Goal: Task Accomplishment & Management: Manage account settings

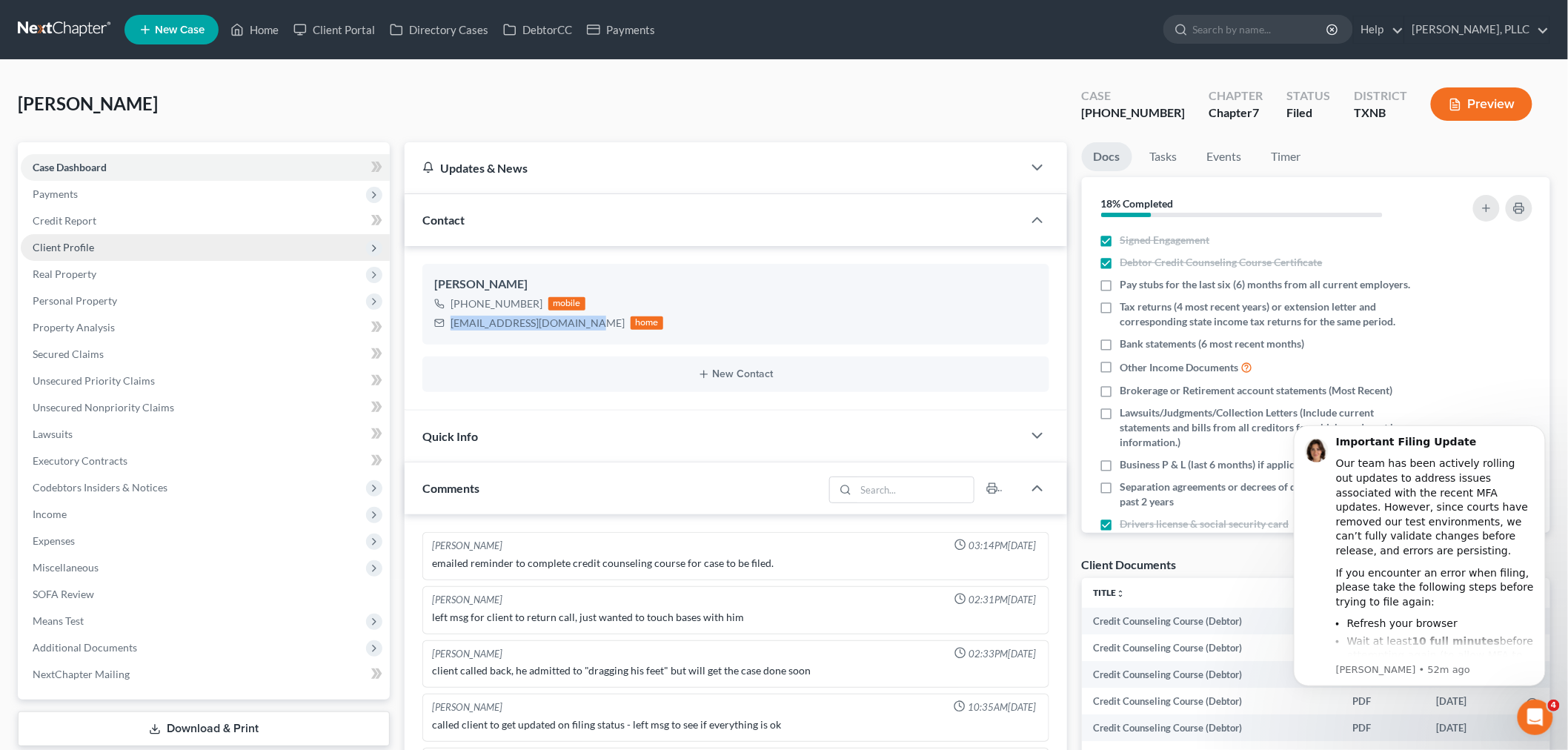
scroll to position [1494, 0]
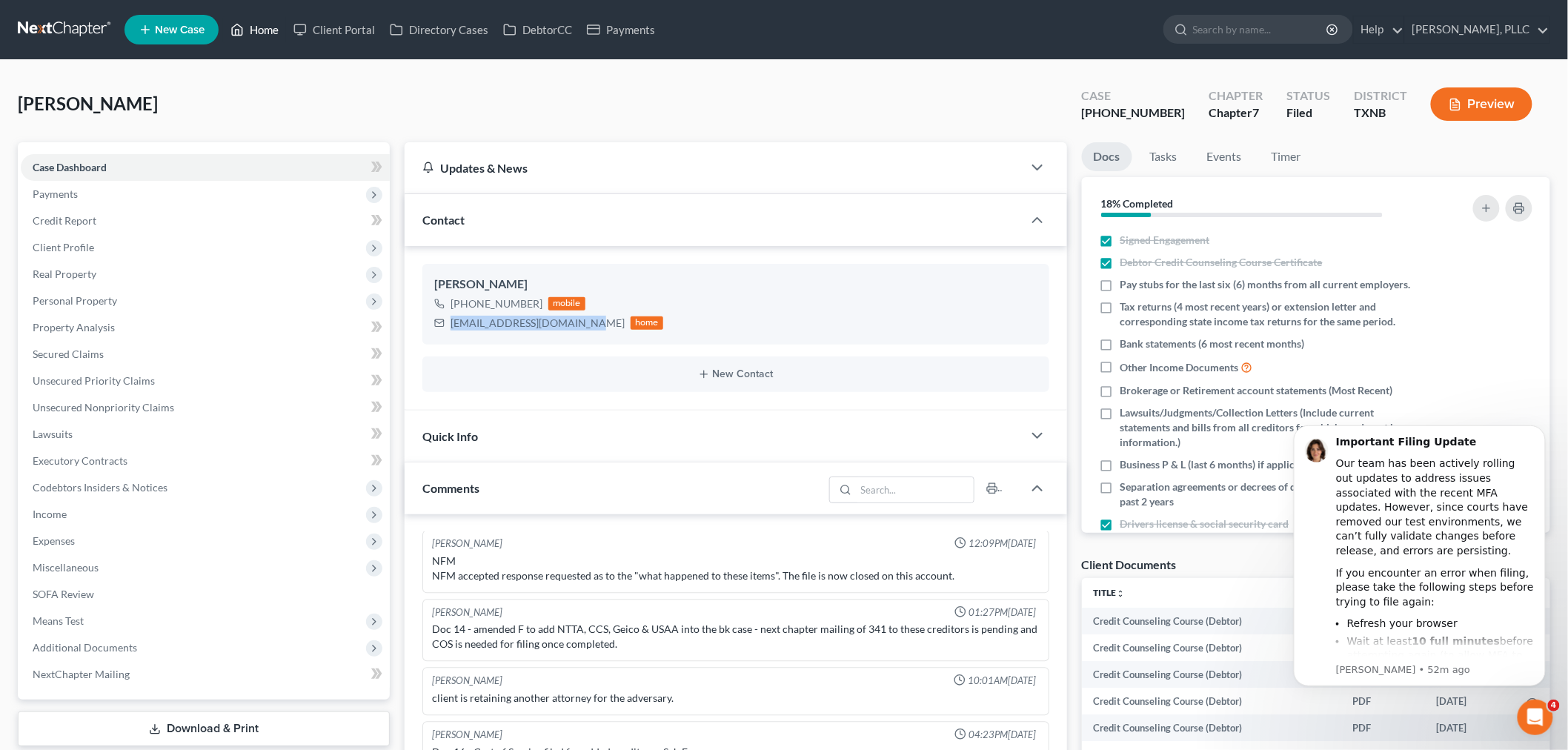
click at [264, 30] on link "Home" at bounding box center [254, 29] width 63 height 27
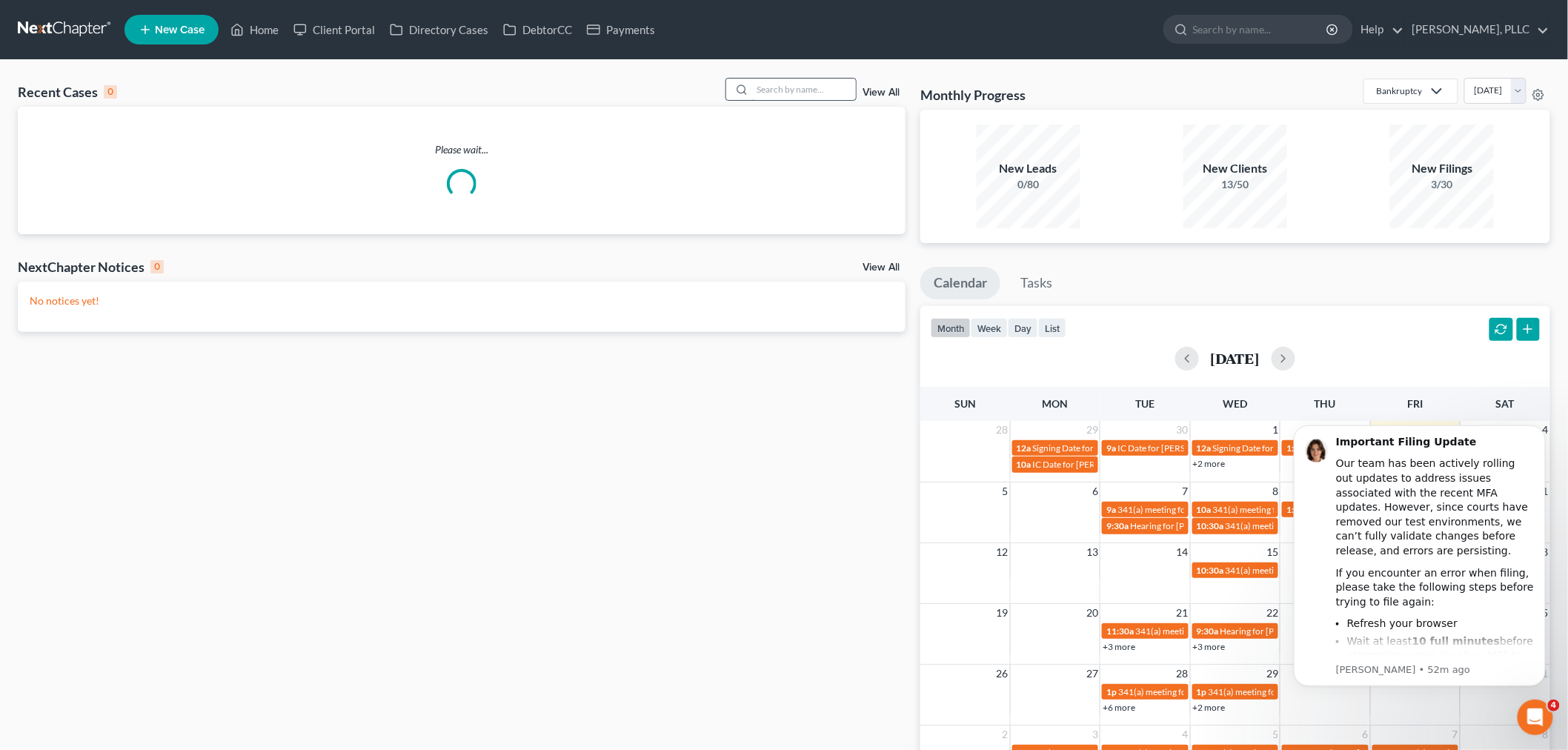
click at [785, 93] on input "search" at bounding box center [804, 89] width 104 height 22
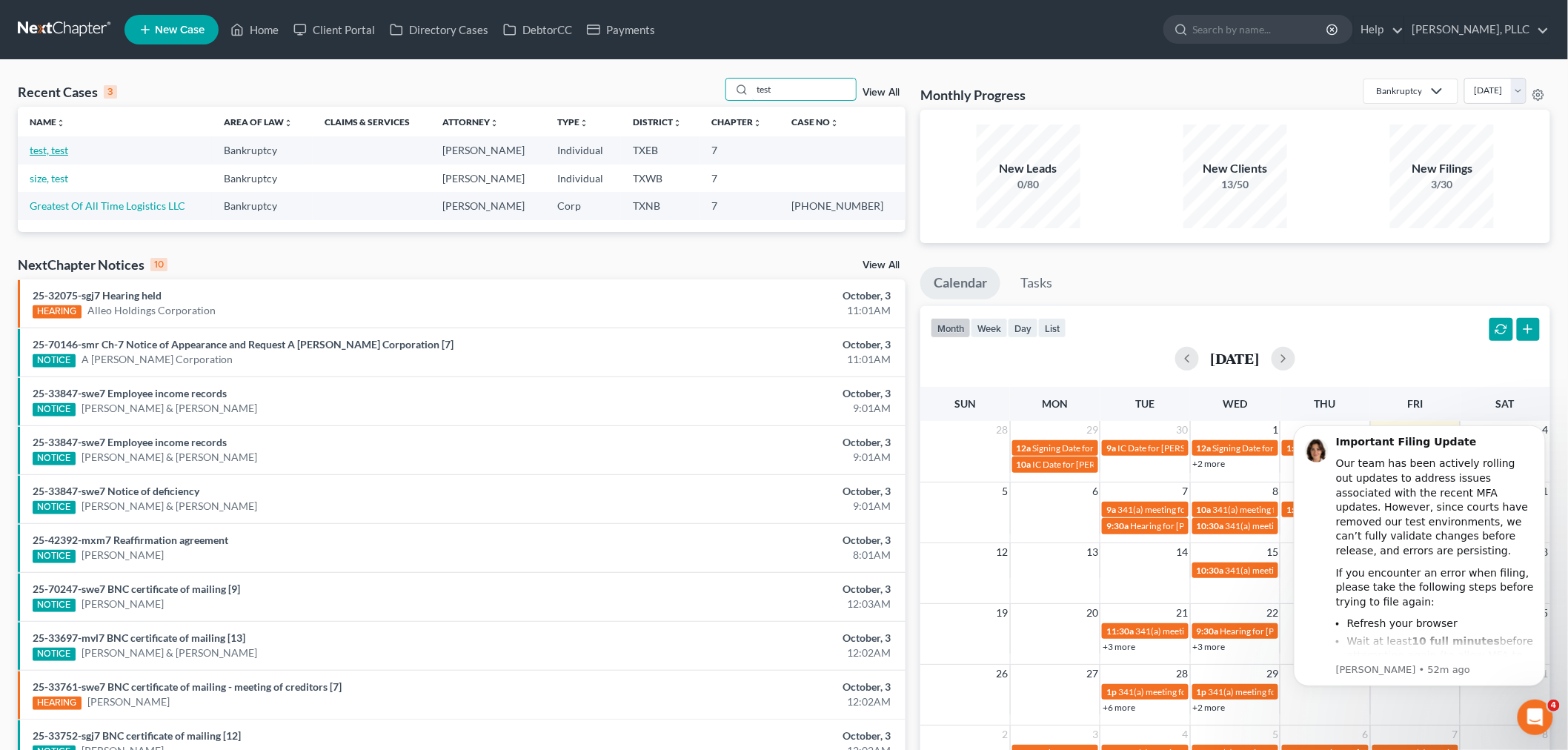
type input "test"
click at [56, 149] on link "test, test" at bounding box center [49, 150] width 39 height 13
select select "4"
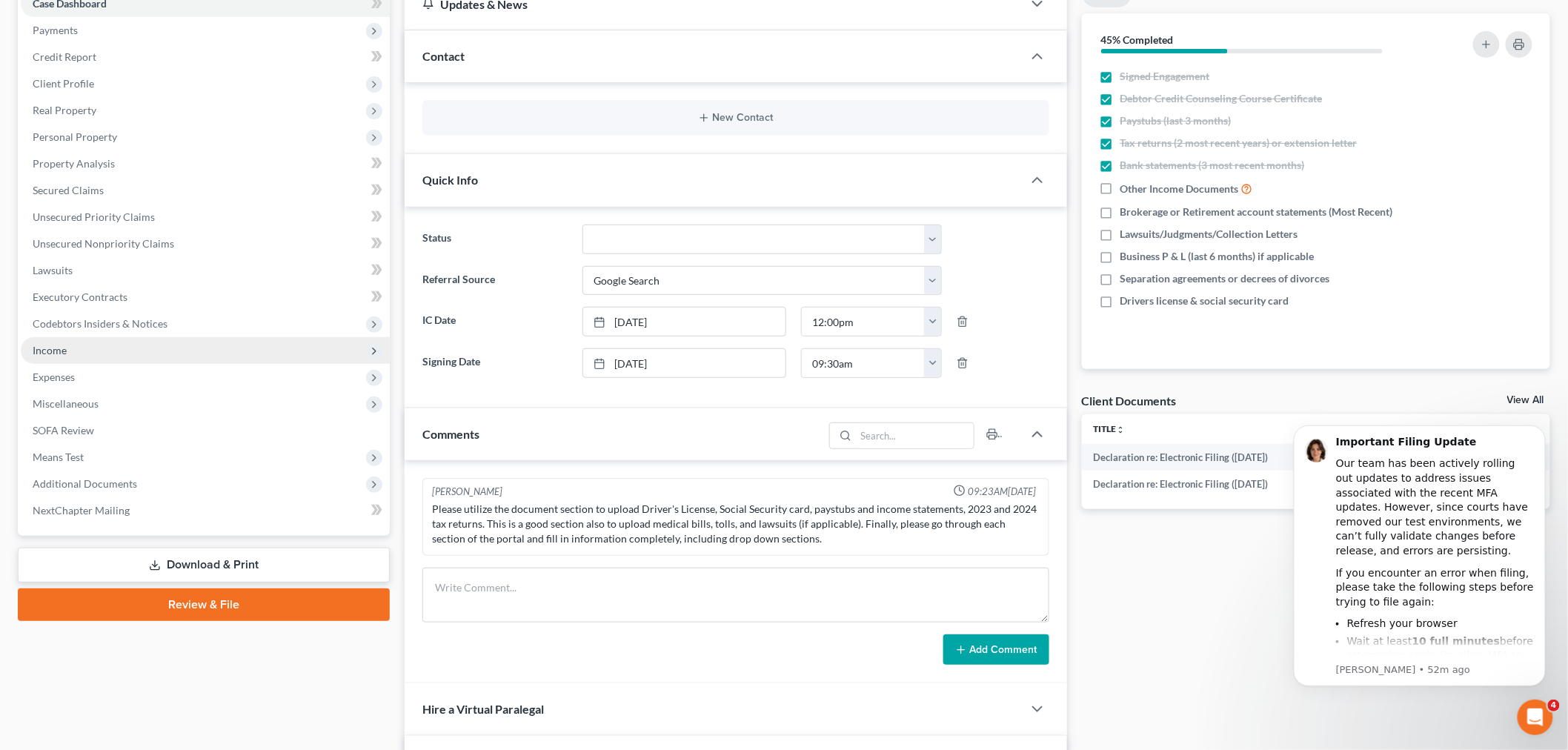
scroll to position [165, 0]
click at [122, 351] on span "Income" at bounding box center [205, 349] width 369 height 27
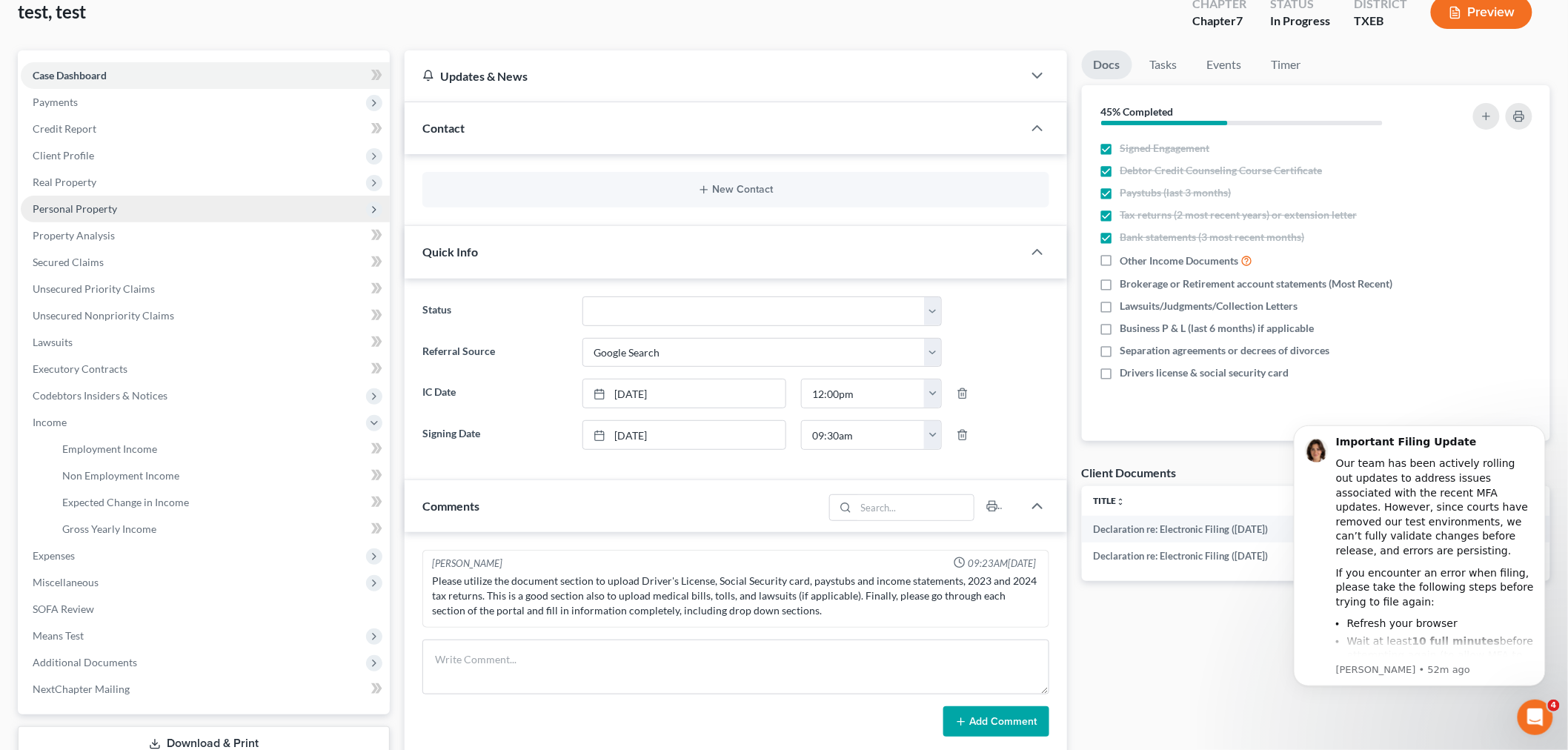
scroll to position [0, 0]
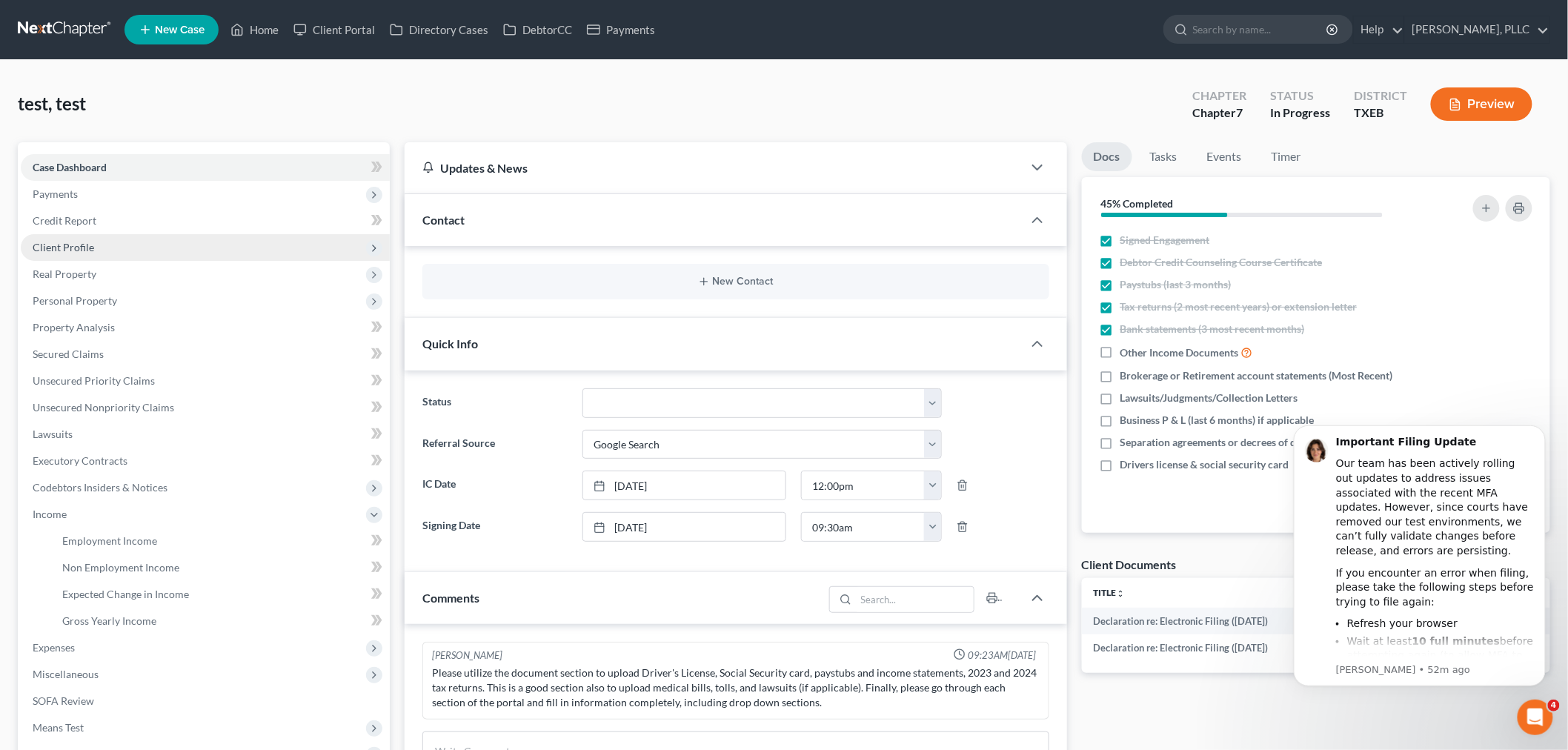
click at [81, 245] on span "Client Profile" at bounding box center [64, 247] width 61 height 13
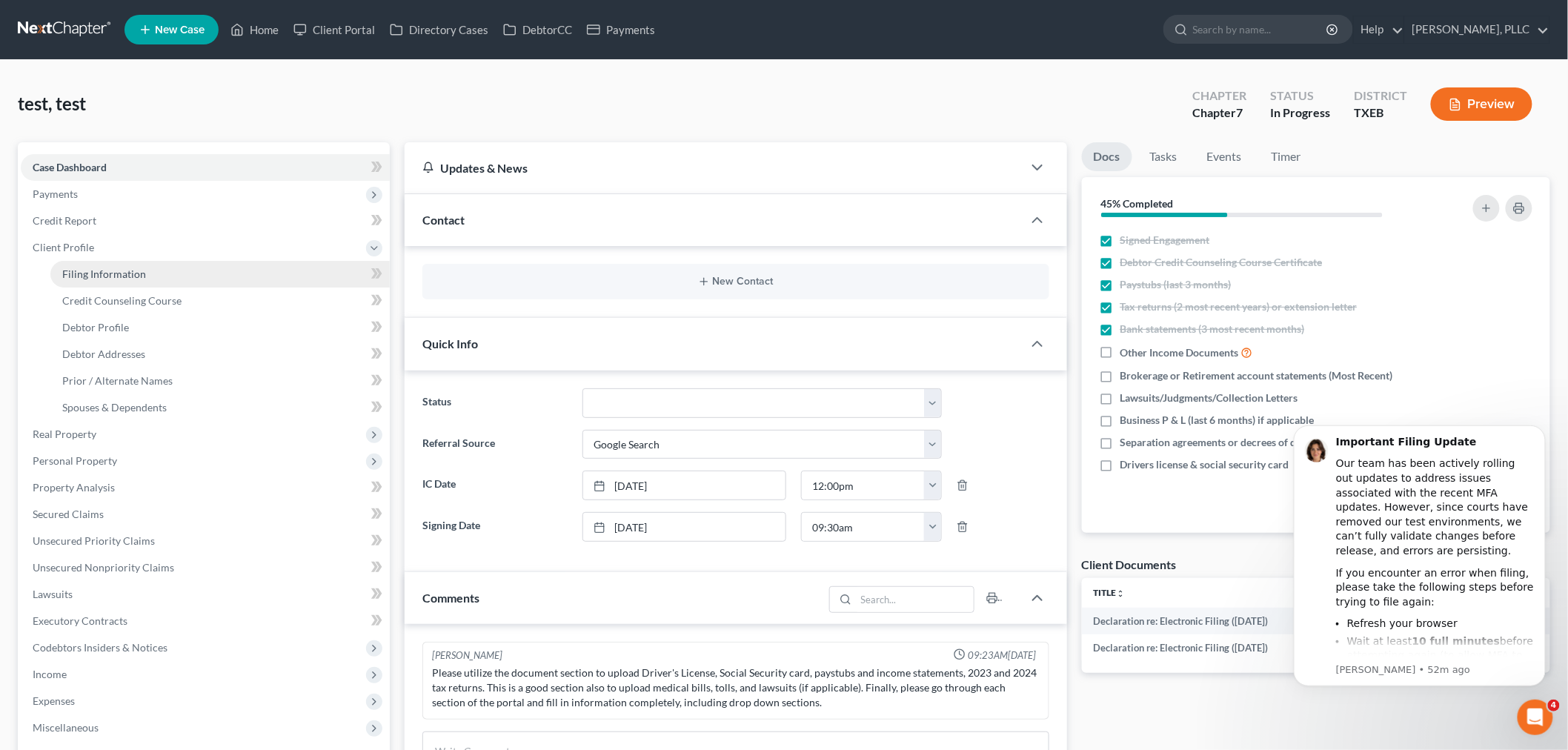
click at [99, 270] on span "Filing Information" at bounding box center [104, 274] width 84 height 13
select select "0"
select select "3"
select select "0"
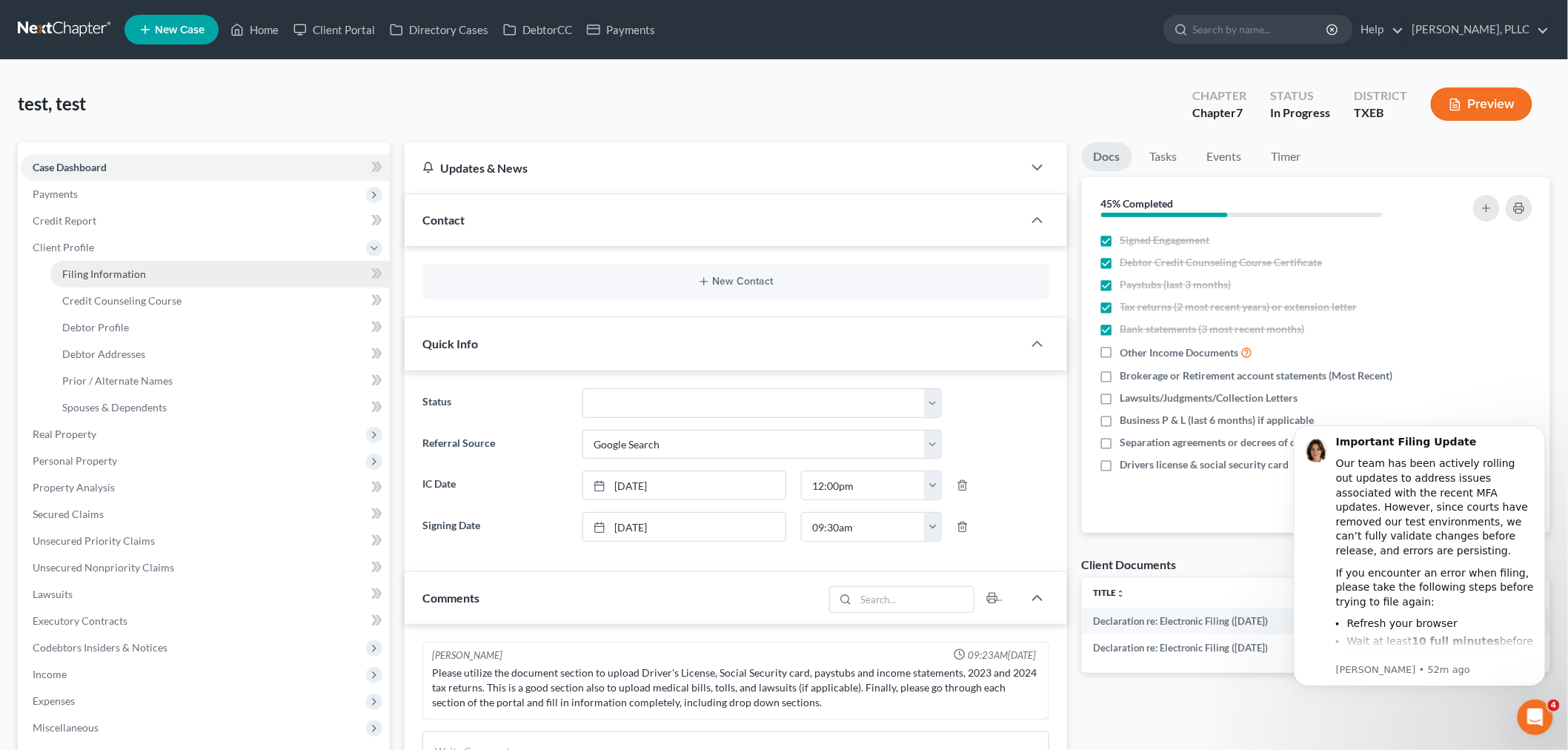
select select "45"
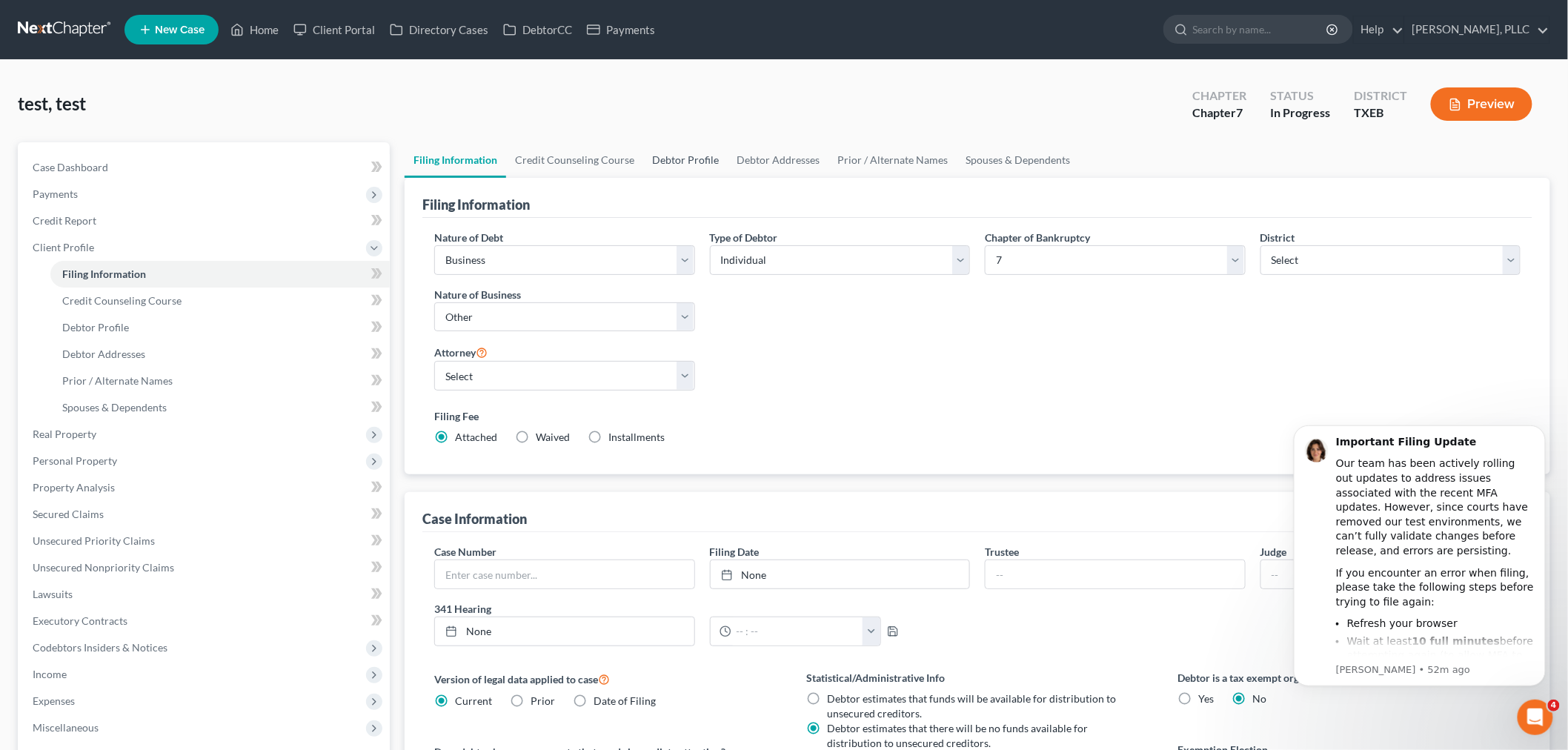
click at [673, 159] on link "Debtor Profile" at bounding box center [685, 160] width 84 height 35
select select "1"
select select "2"
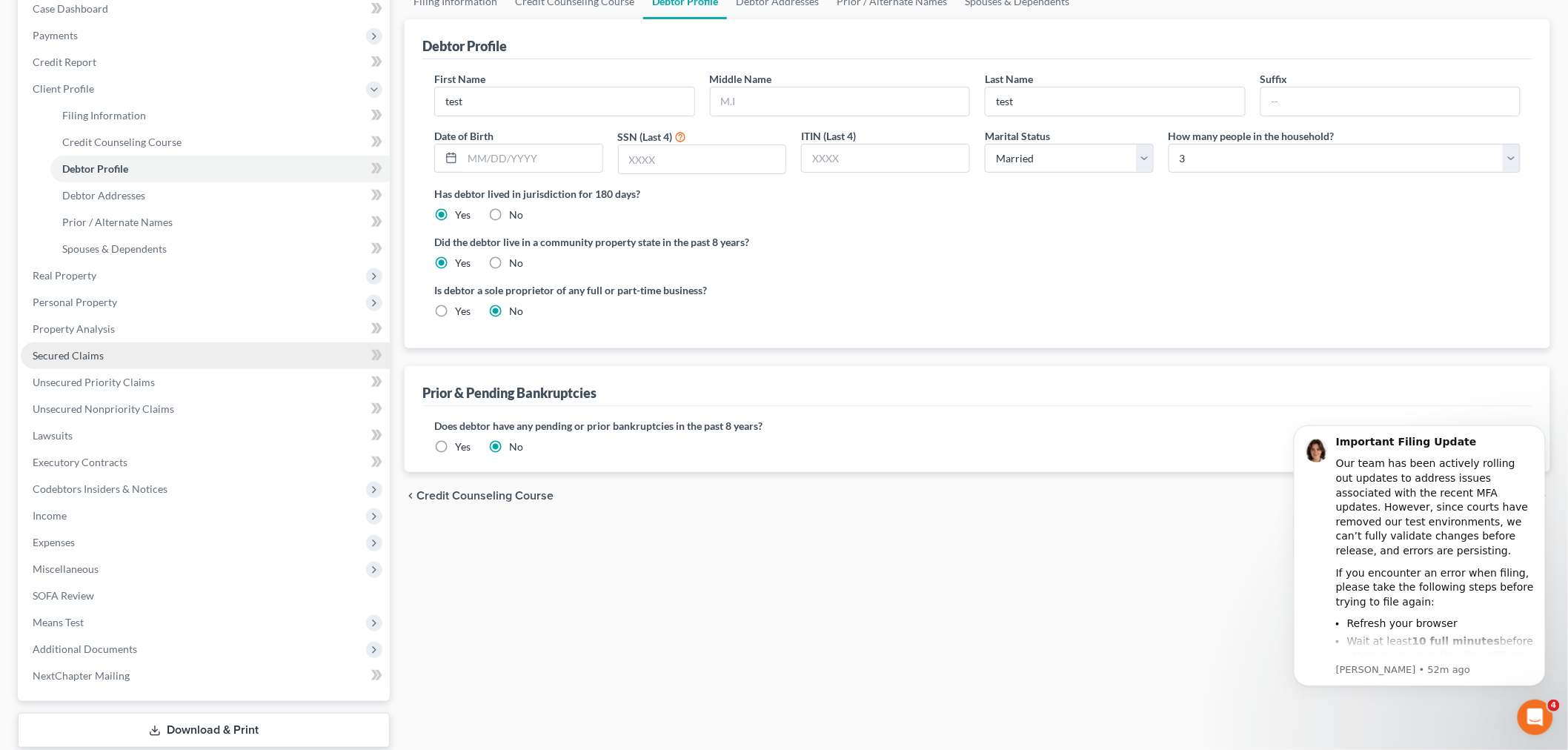
scroll to position [165, 0]
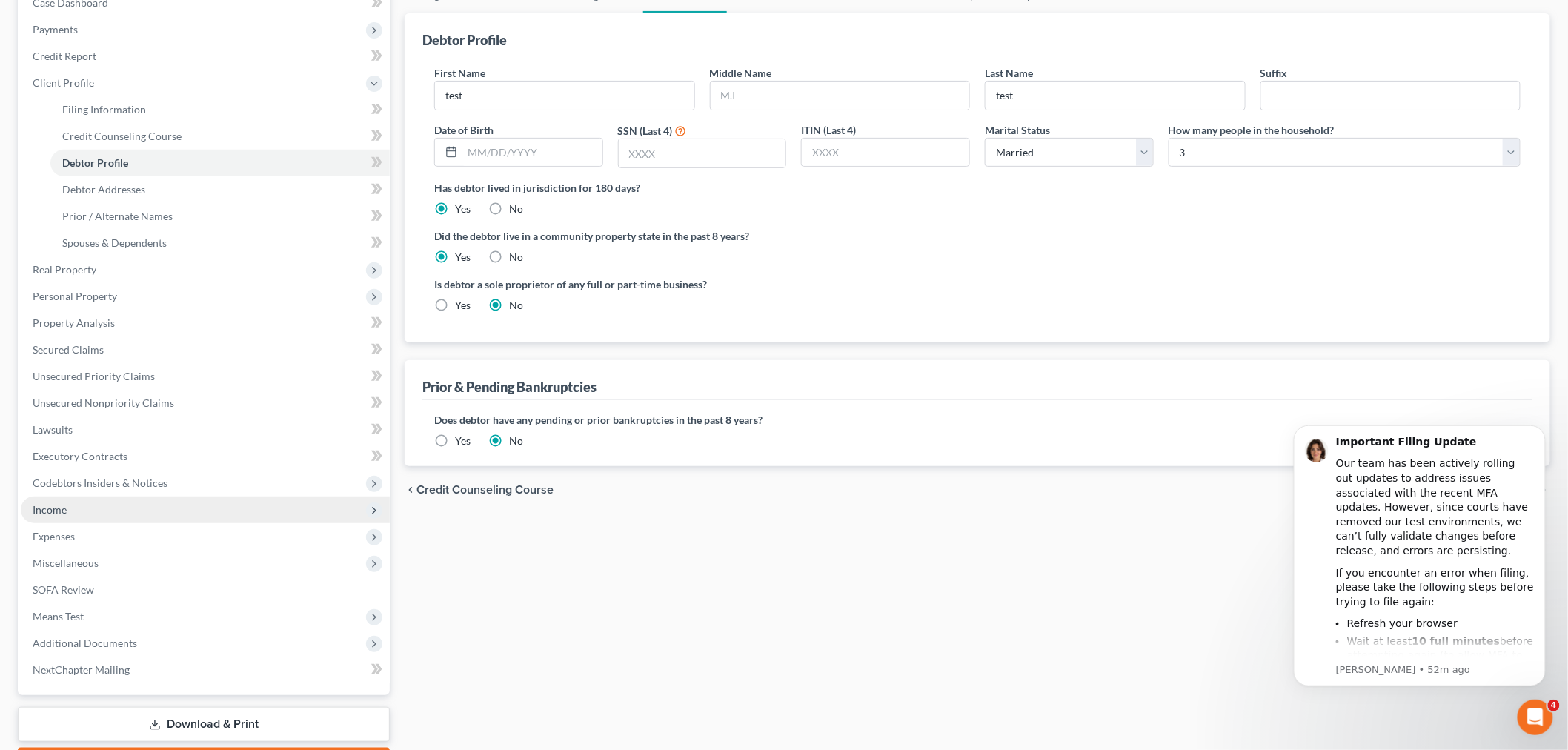
click at [68, 508] on span "Income" at bounding box center [205, 509] width 369 height 27
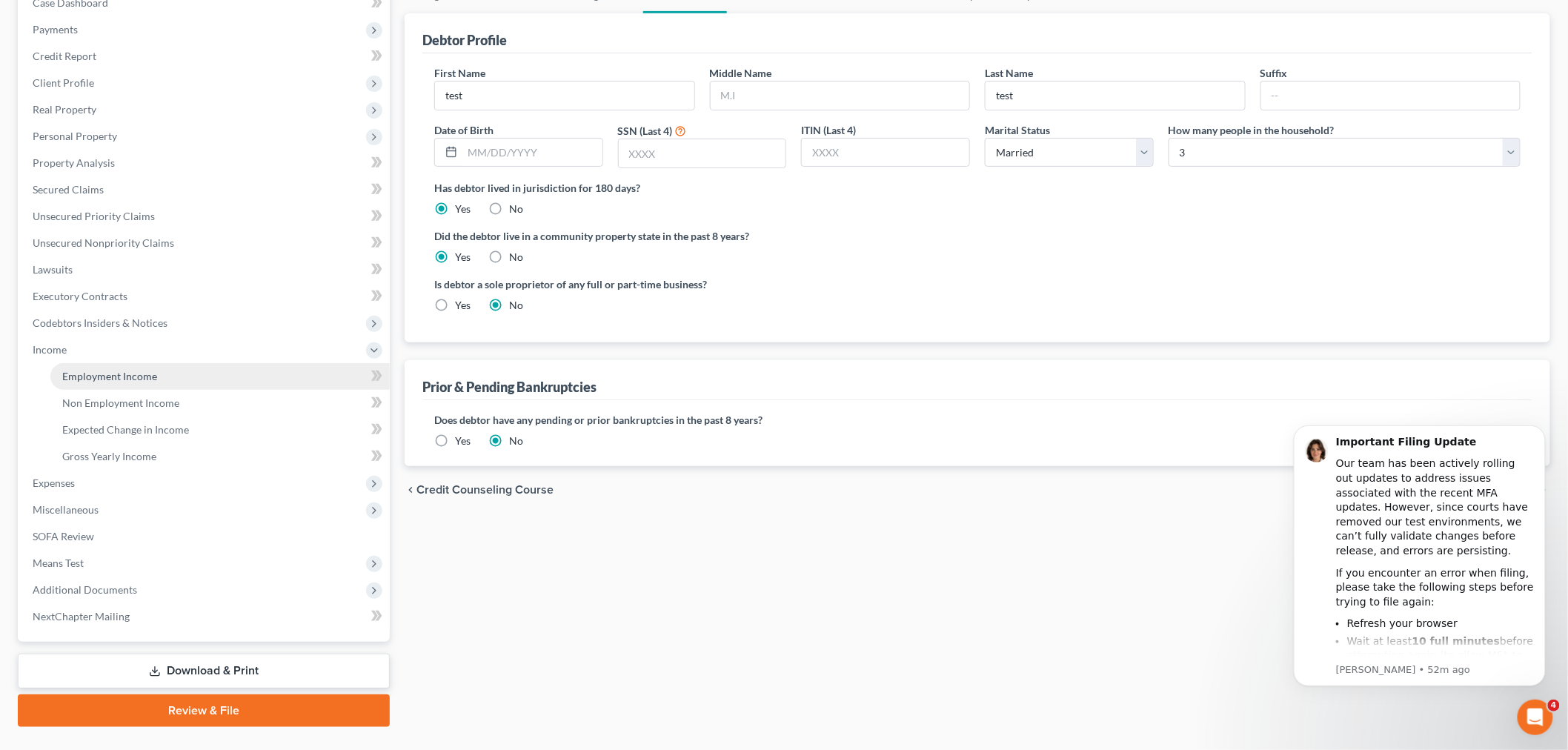
click at [121, 379] on span "Employment Income" at bounding box center [109, 377] width 95 height 13
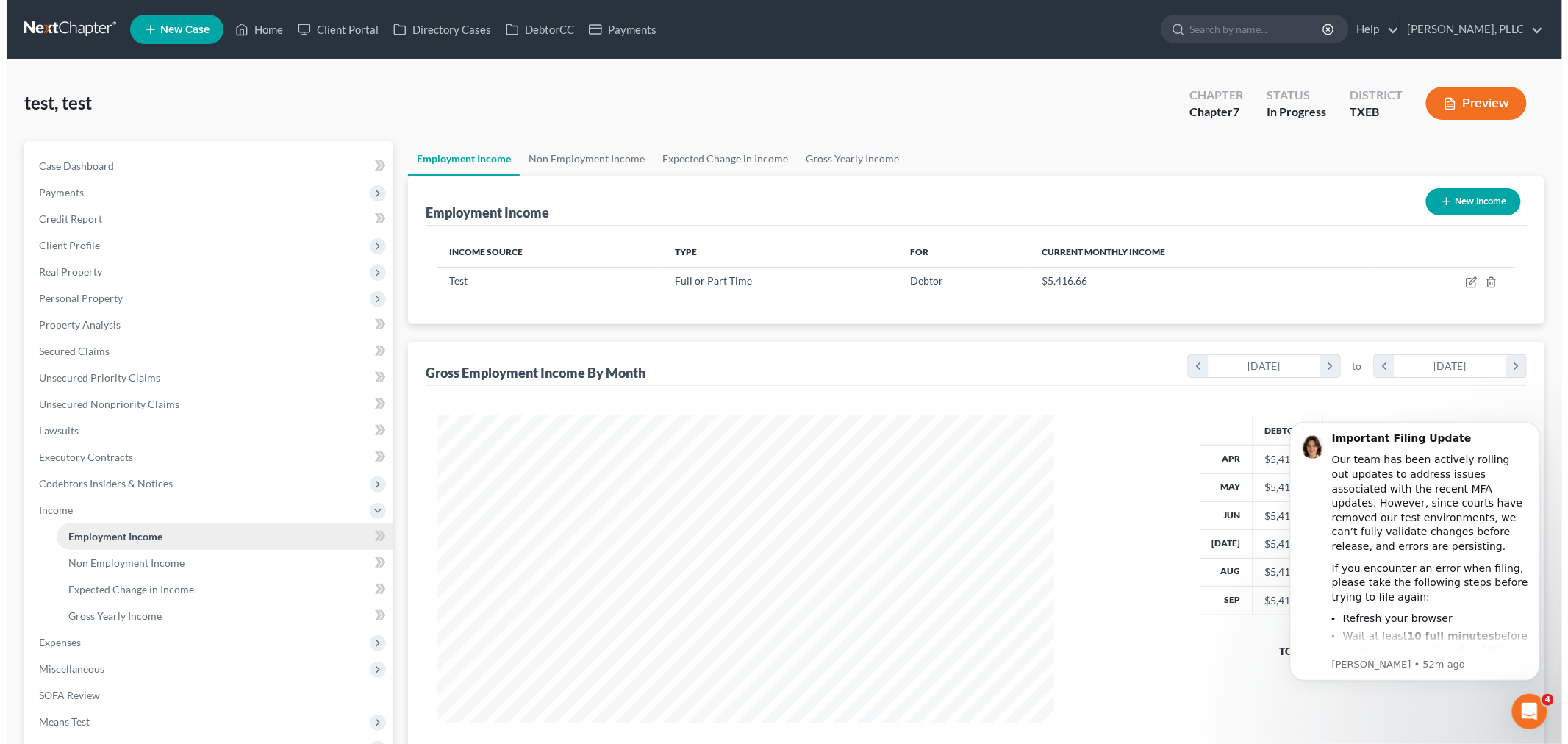
scroll to position [307, 646]
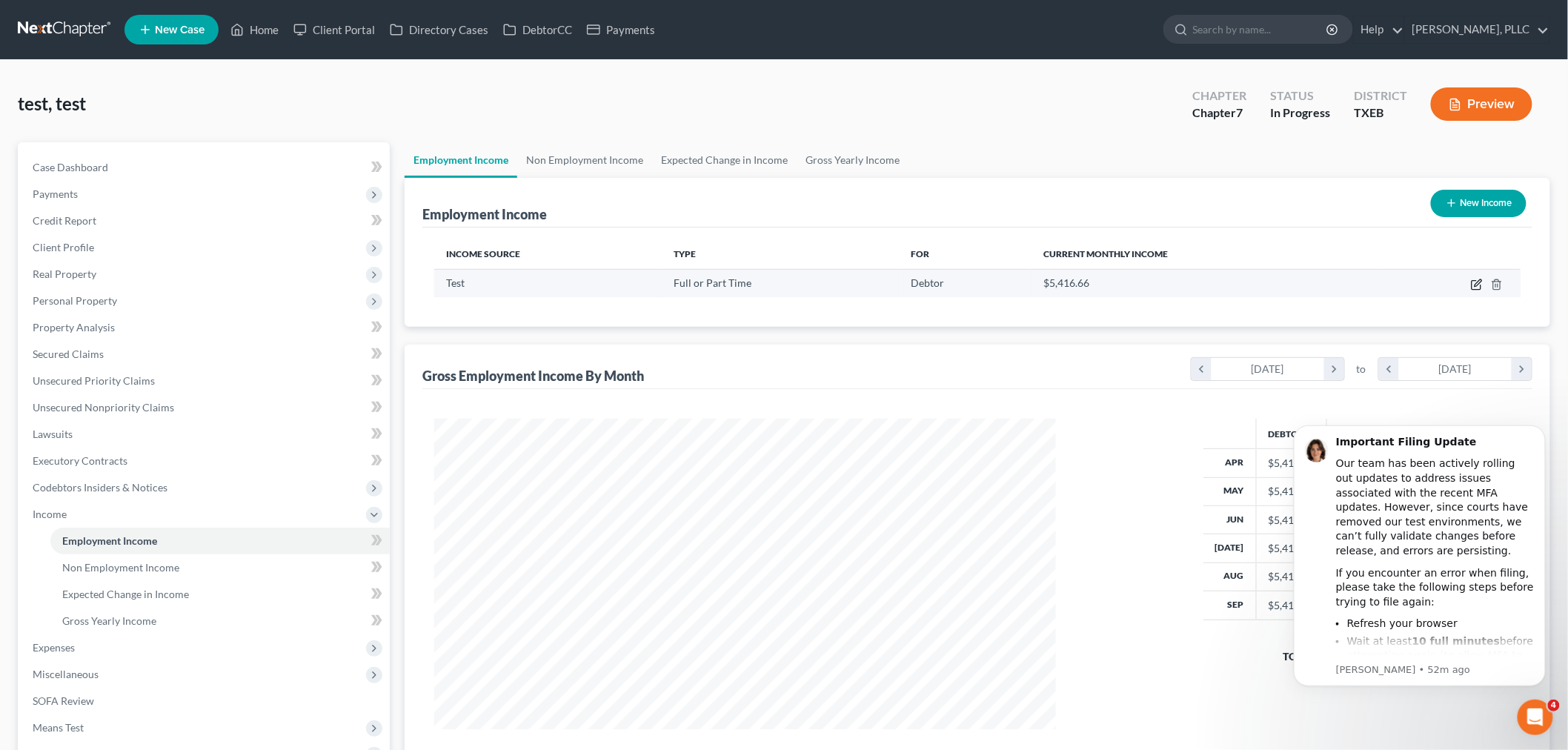
click at [1476, 282] on icon "button" at bounding box center [1477, 284] width 12 height 12
select select "0"
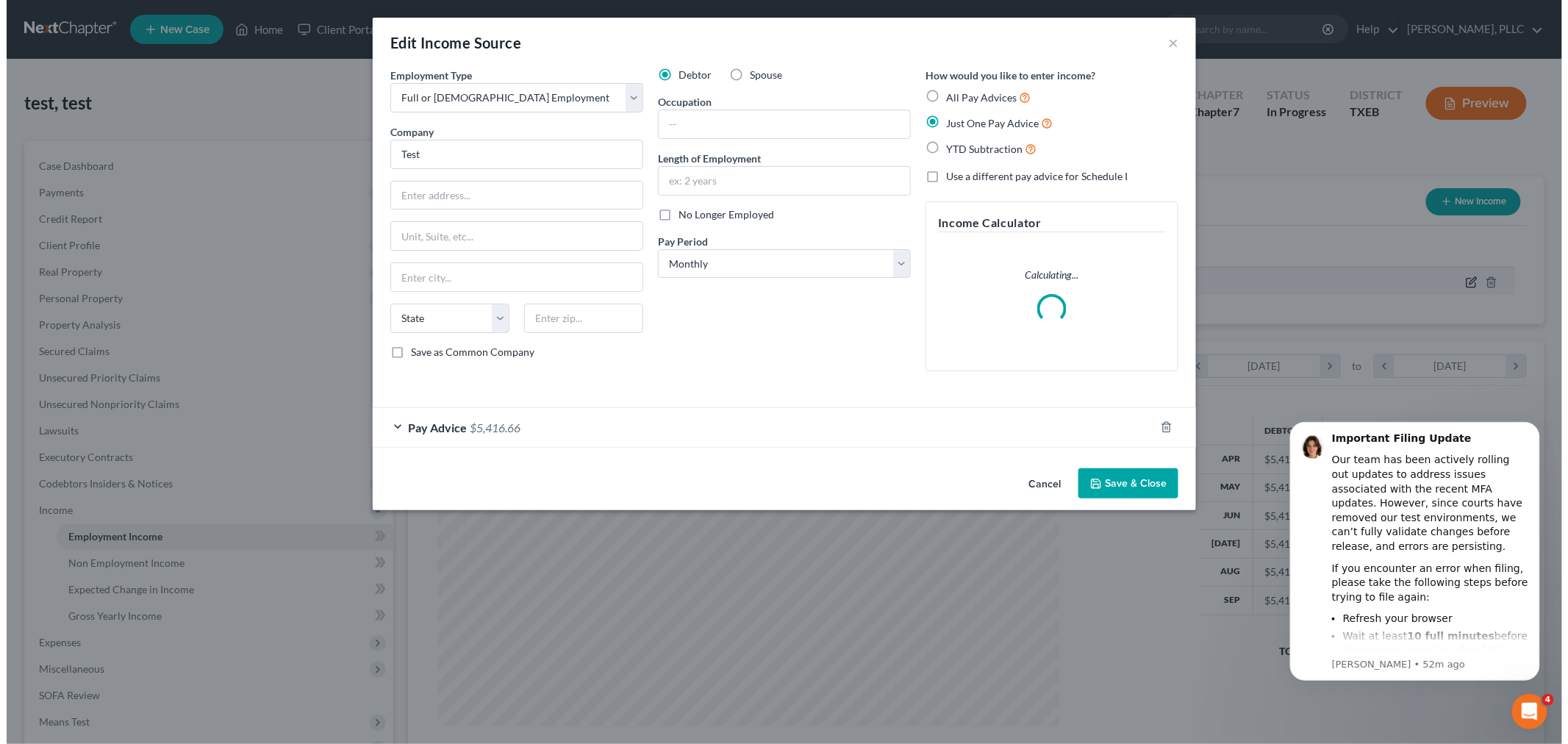
scroll to position [311, 651]
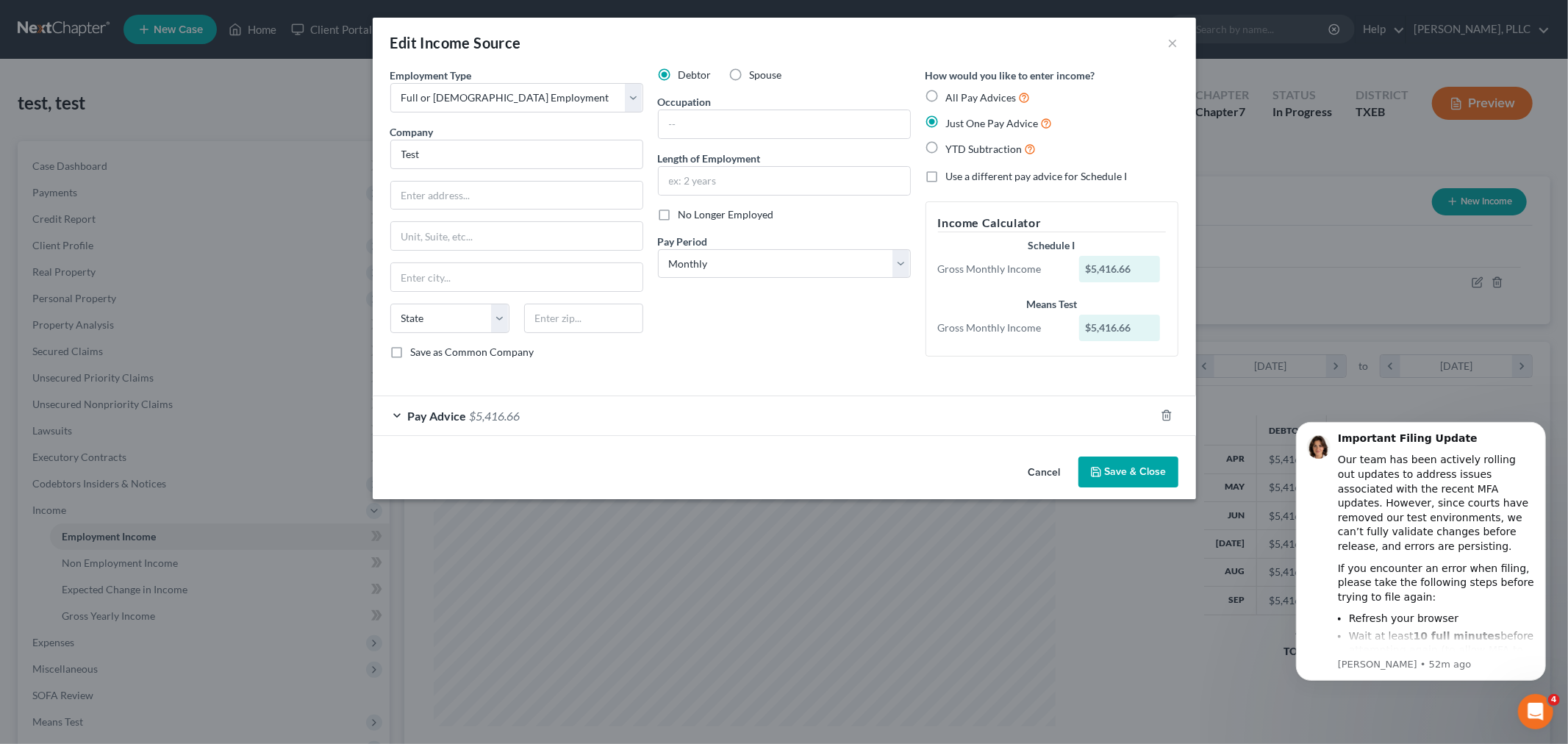
click at [946, 98] on label "All Pay Advices" at bounding box center [989, 97] width 85 height 17
click at [952, 98] on input "All Pay Advices" at bounding box center [957, 93] width 10 height 10
radio input "true"
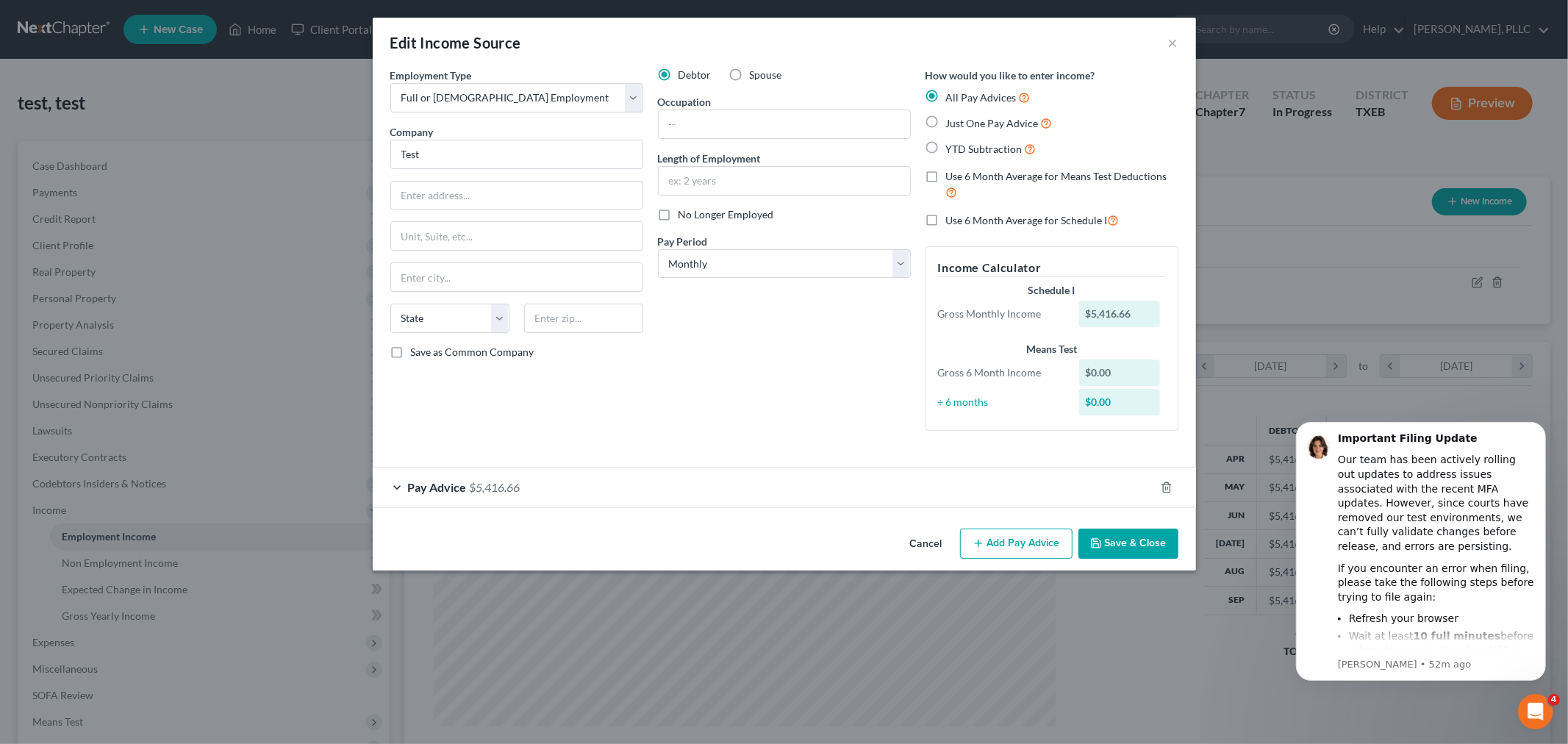
click at [1012, 523] on div "Cancel Add Pay Advice Save & Close" at bounding box center [784, 547] width 823 height 49
click at [986, 544] on button "Add Pay Advice" at bounding box center [1016, 544] width 113 height 31
click at [1009, 547] on button "Add Pay Advice" at bounding box center [1016, 544] width 113 height 31
click at [946, 177] on label "Use 6 Month Average for Means Test Deductions" at bounding box center [1062, 185] width 232 height 32
click at [952, 177] on input "Use 6 Month Average for Means Test Deductions" at bounding box center [957, 174] width 10 height 10
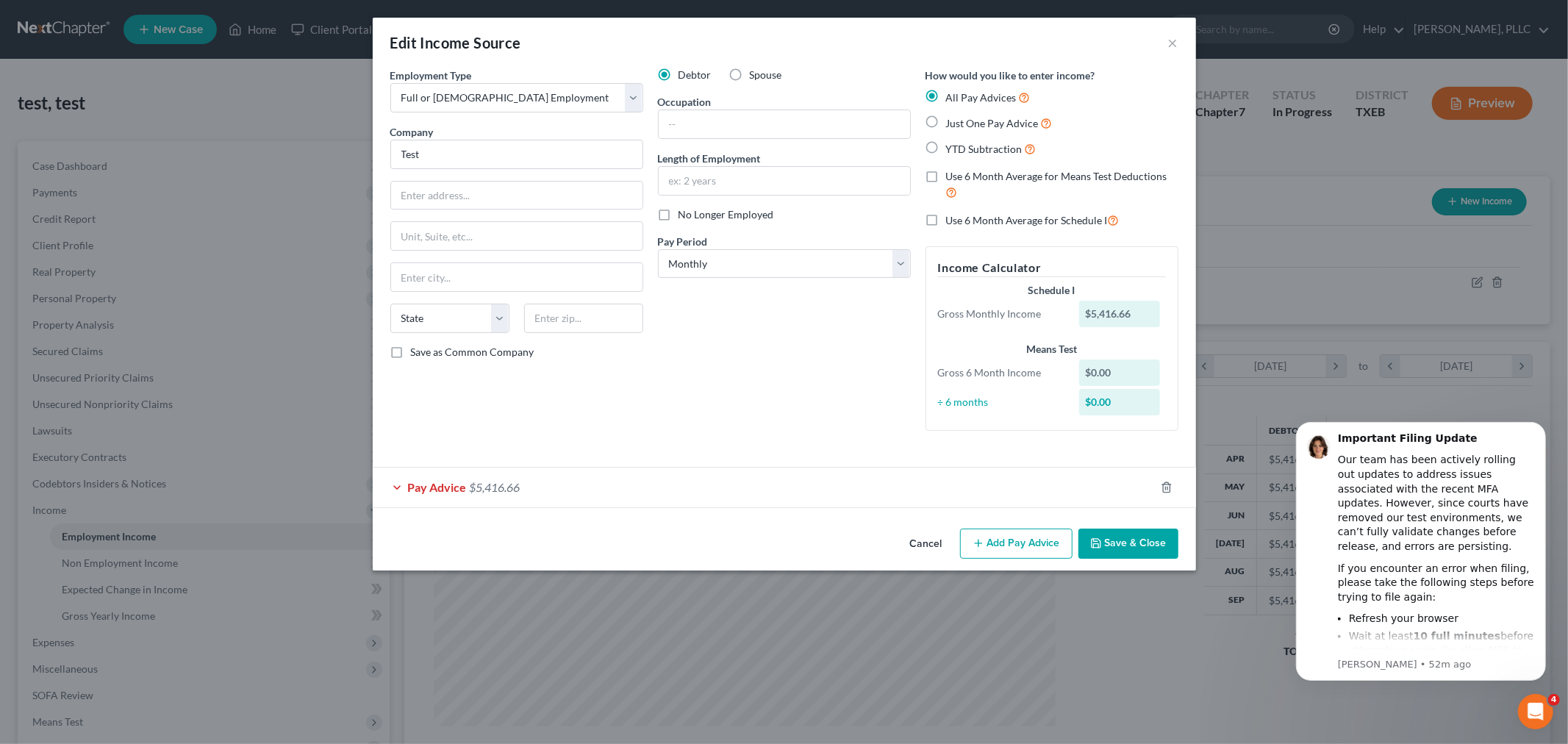
checkbox input "true"
click at [946, 220] on label "Use 6 Month Average for Schedule I" at bounding box center [1033, 220] width 173 height 17
click at [952, 220] on input "Use 6 Month Average for Schedule I" at bounding box center [957, 216] width 10 height 10
checkbox input "true"
click at [1013, 542] on button "Add Pay Advice" at bounding box center [1016, 544] width 113 height 31
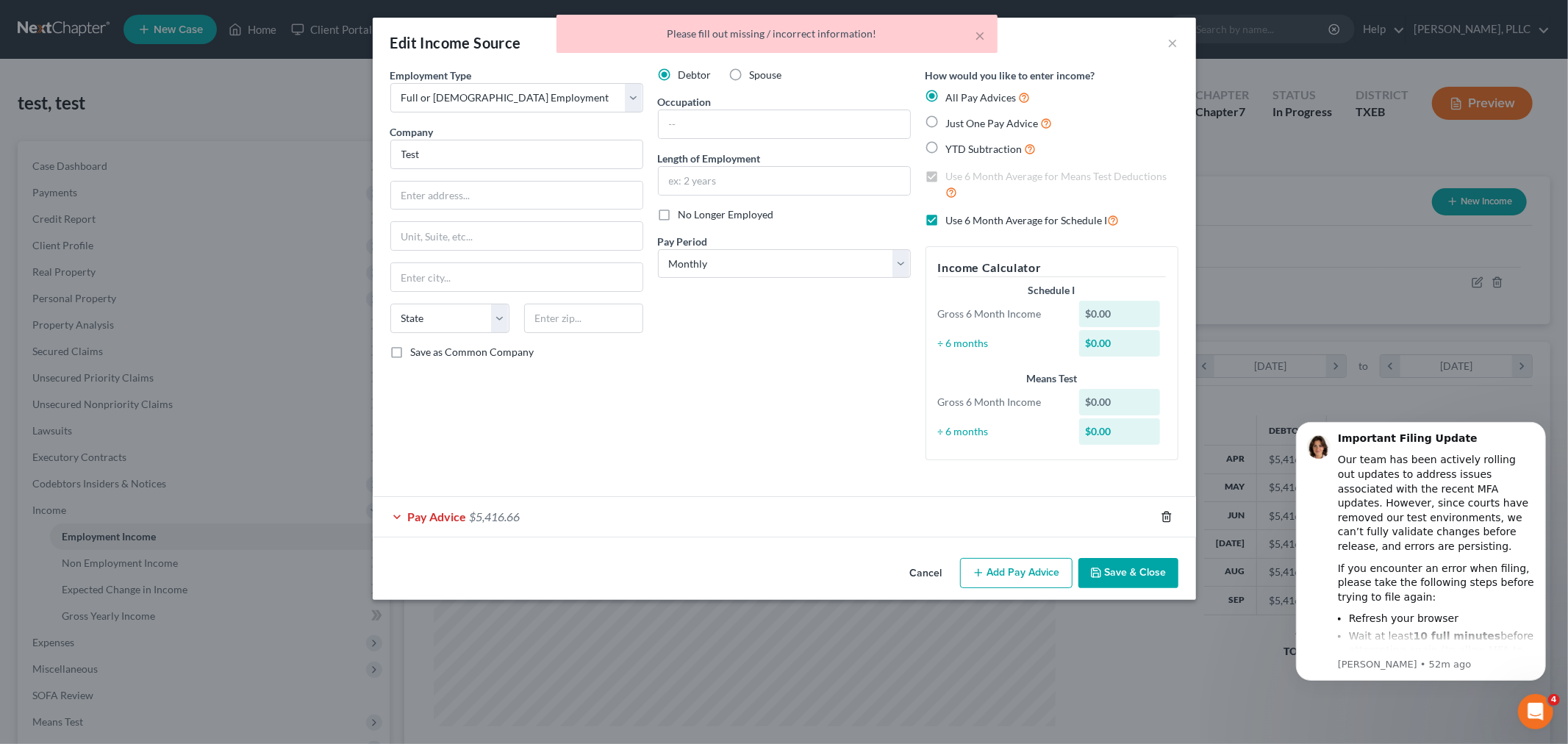
click at [1169, 518] on icon "button" at bounding box center [1167, 516] width 12 height 12
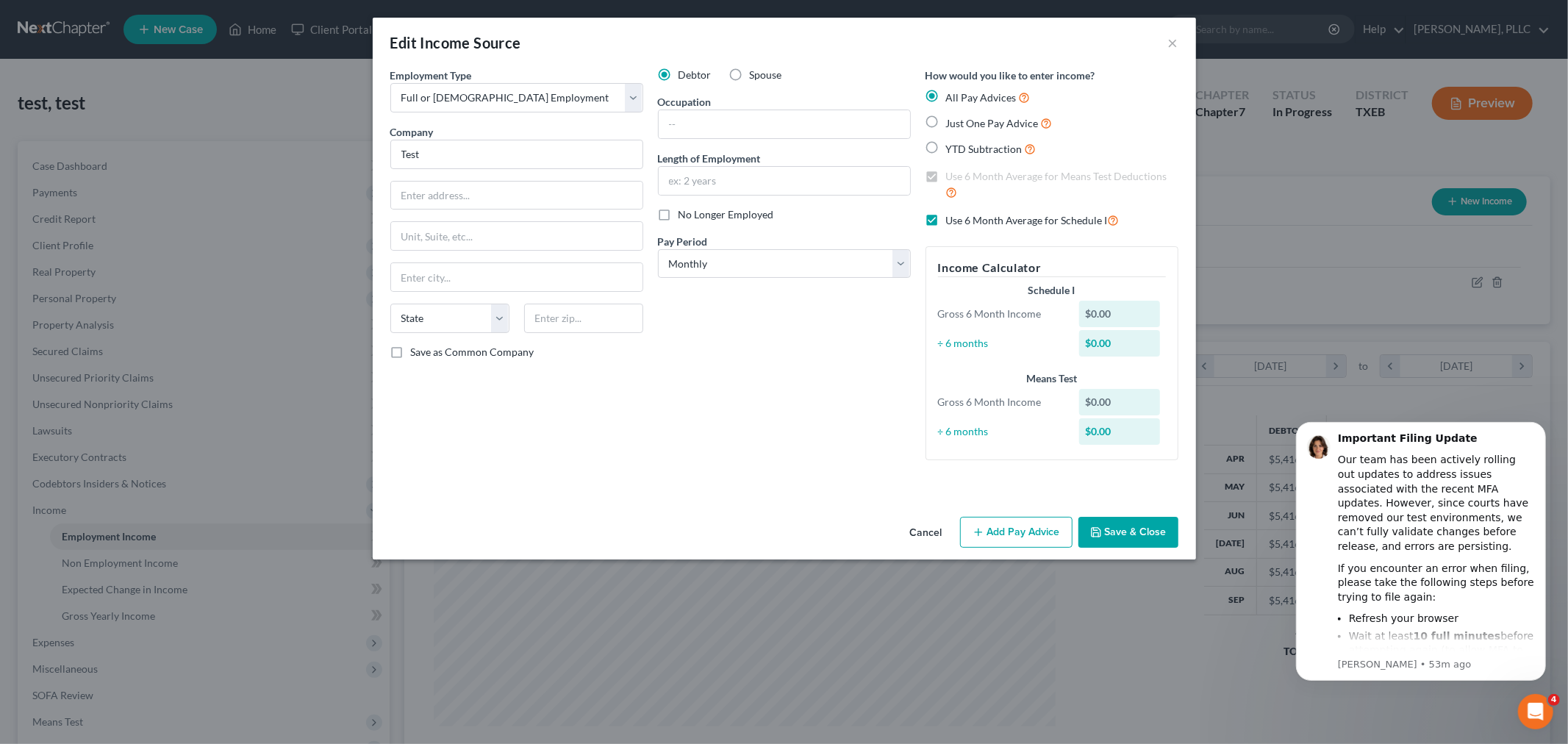
click at [1009, 527] on button "Add Pay Advice" at bounding box center [1016, 532] width 113 height 31
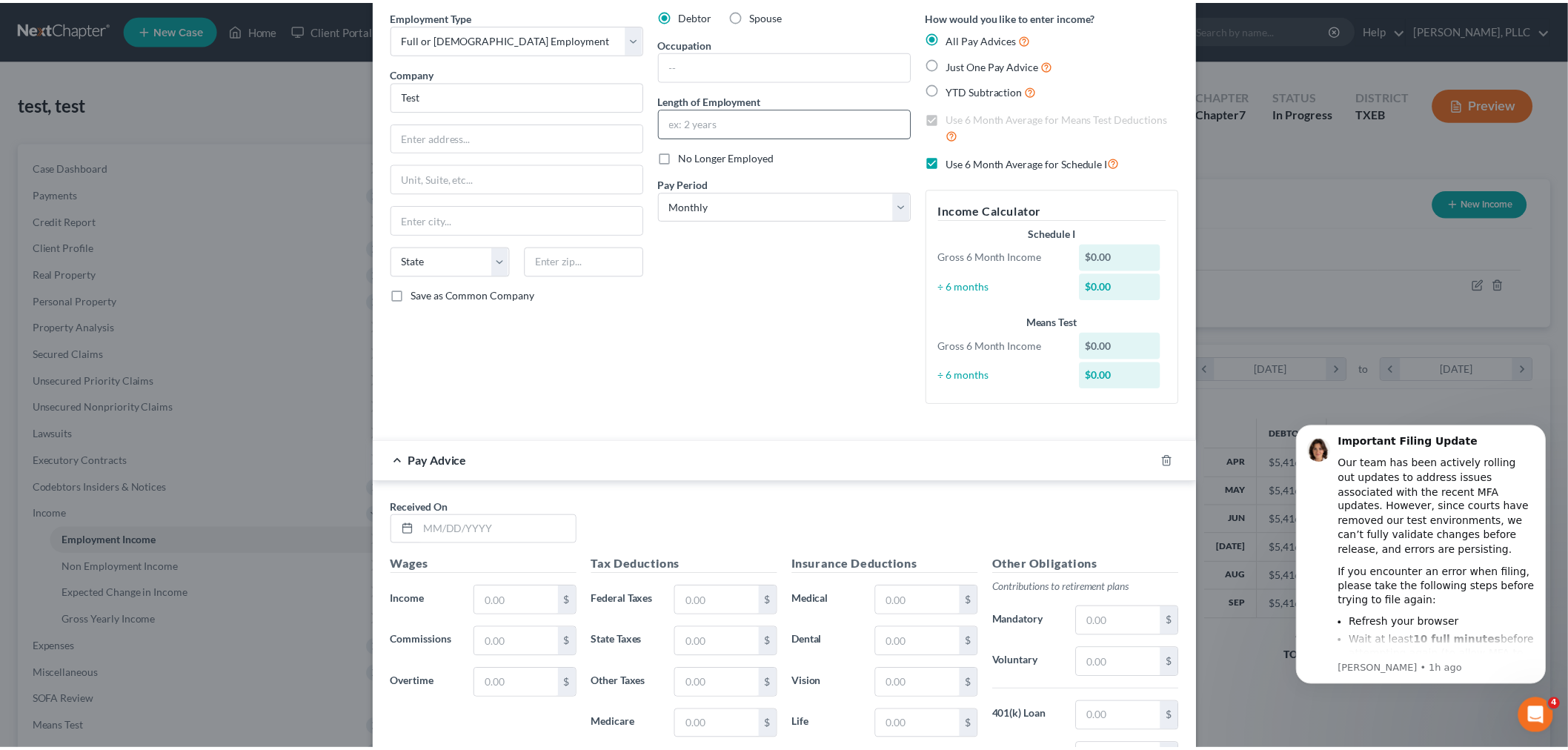
scroll to position [0, 0]
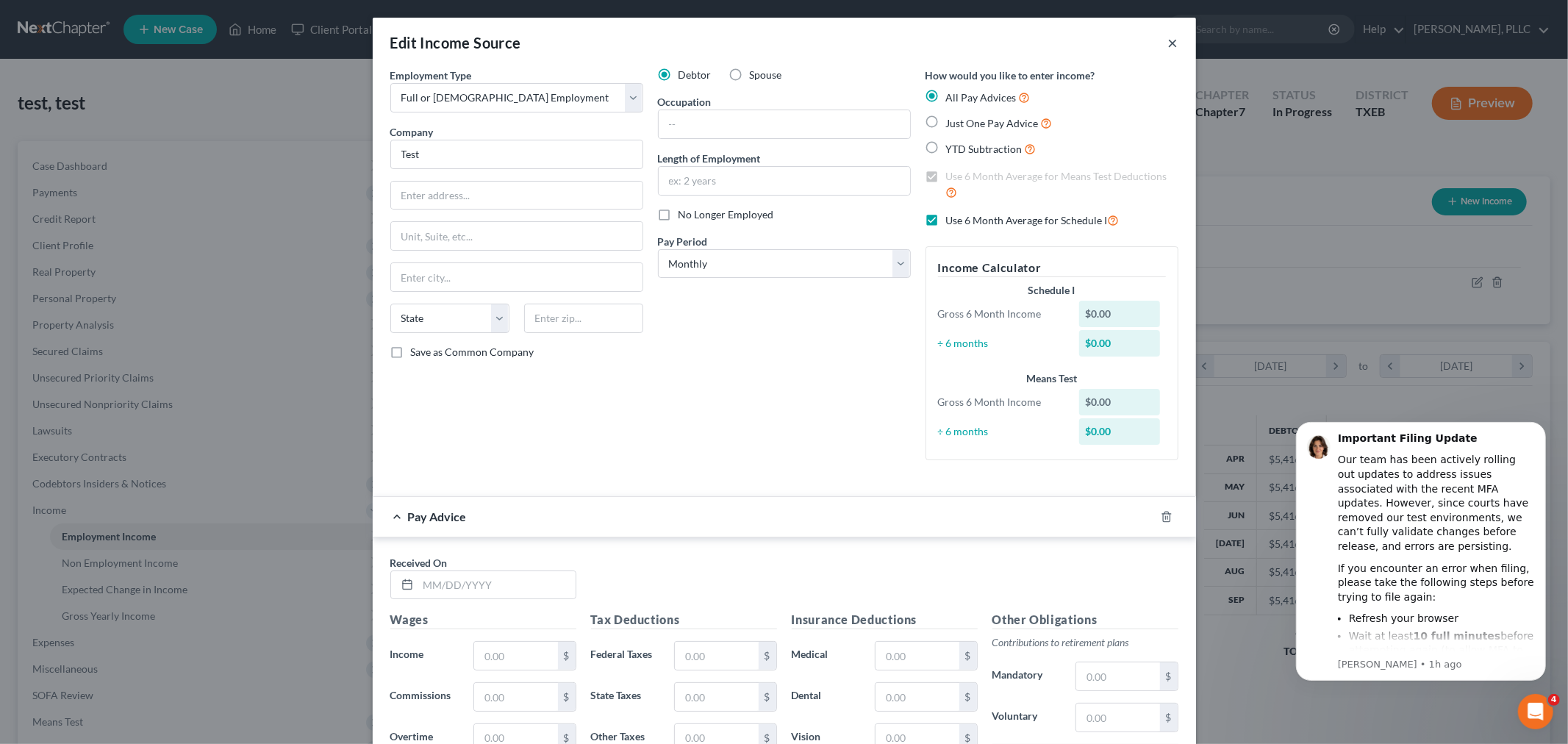
click at [1168, 42] on button "×" at bounding box center [1173, 42] width 10 height 18
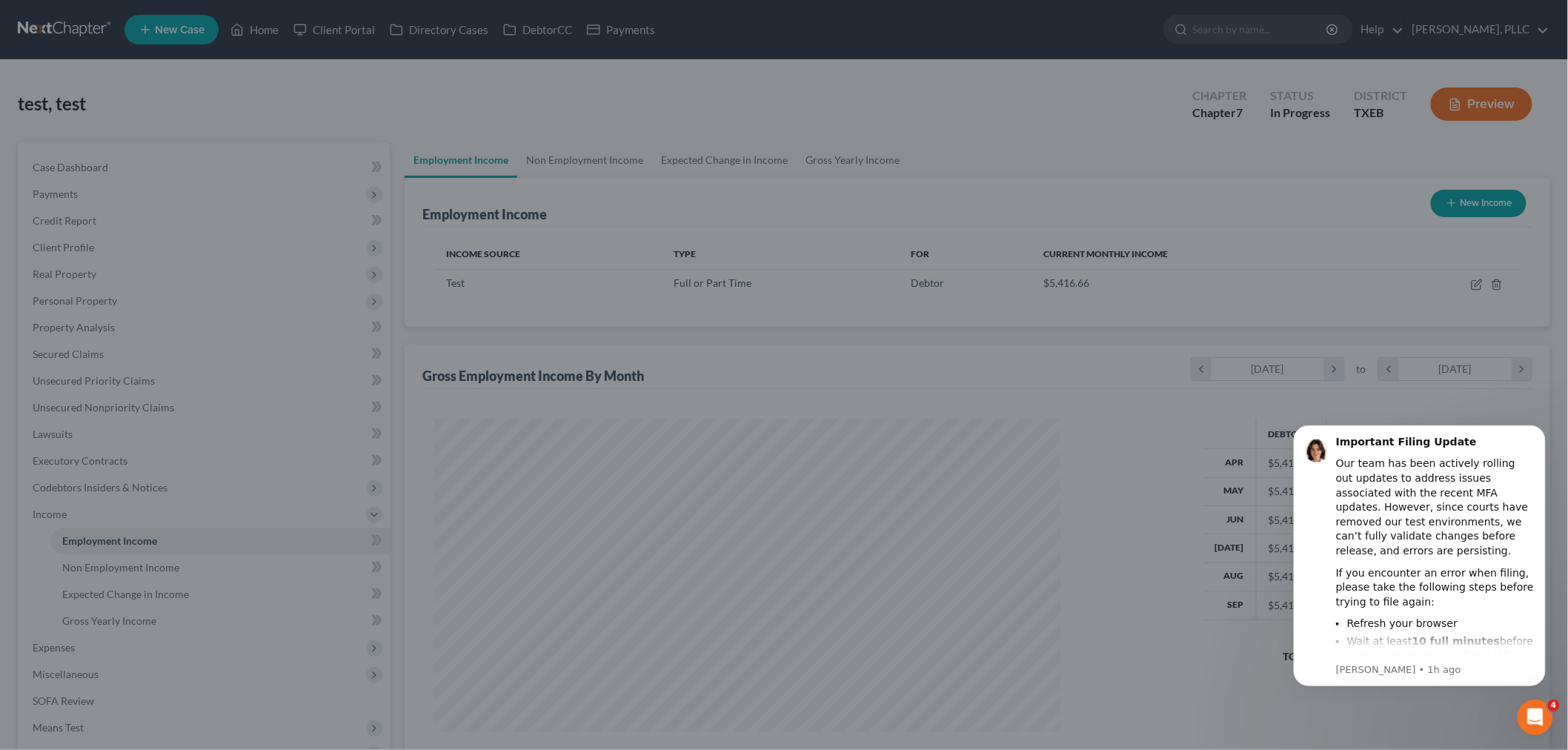
scroll to position [740979, 740448]
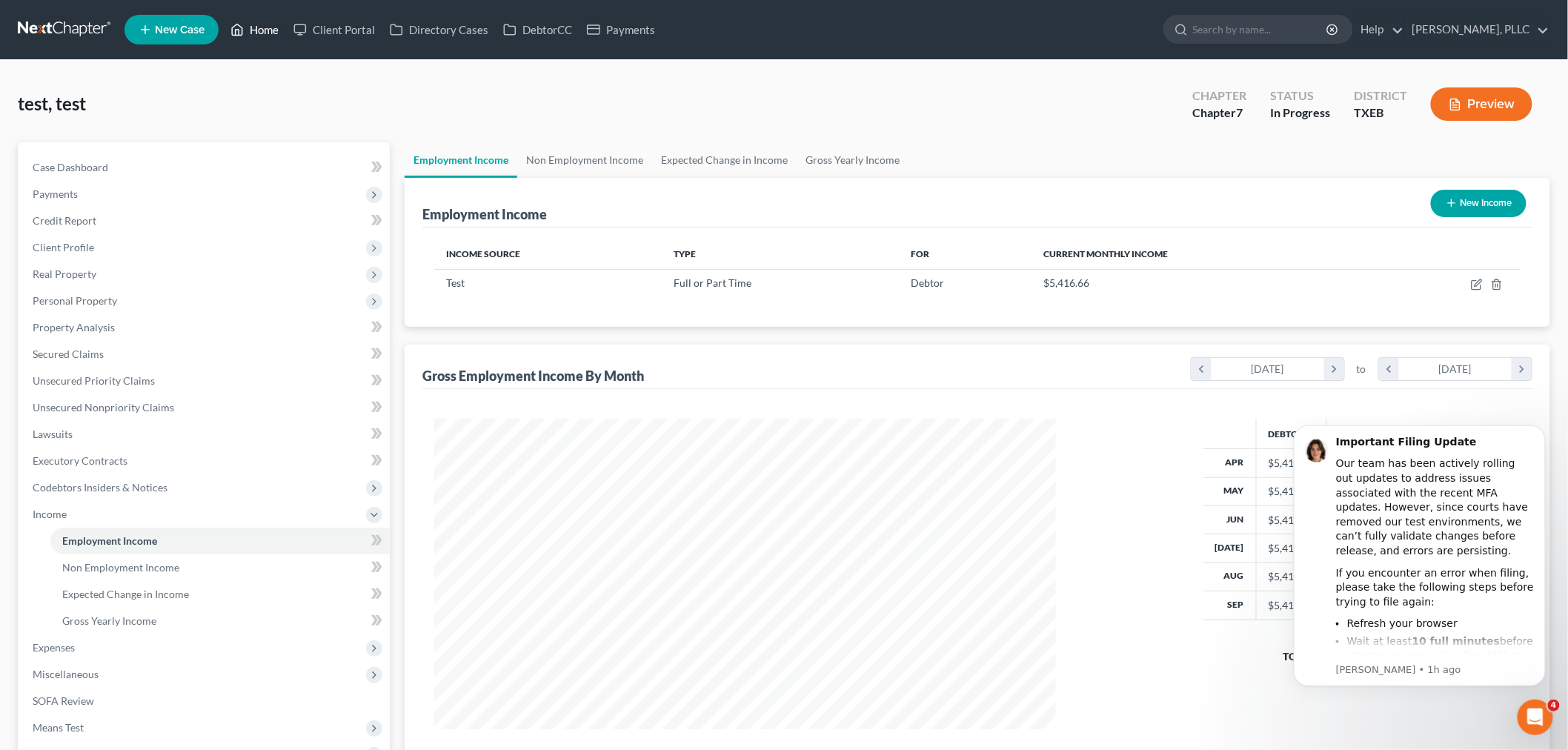
click at [253, 31] on link "Home" at bounding box center [254, 29] width 63 height 27
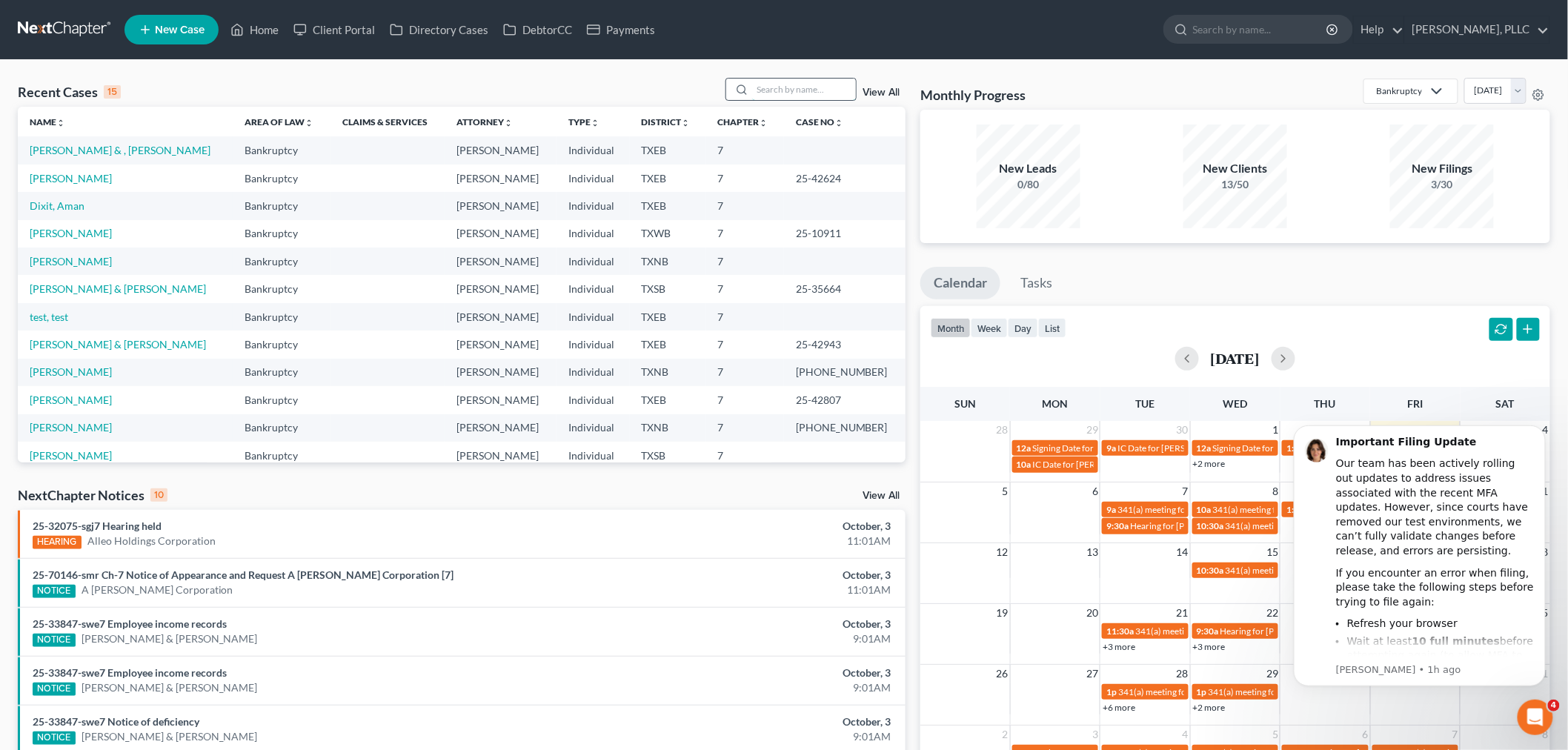
click at [791, 93] on input "search" at bounding box center [804, 89] width 104 height 22
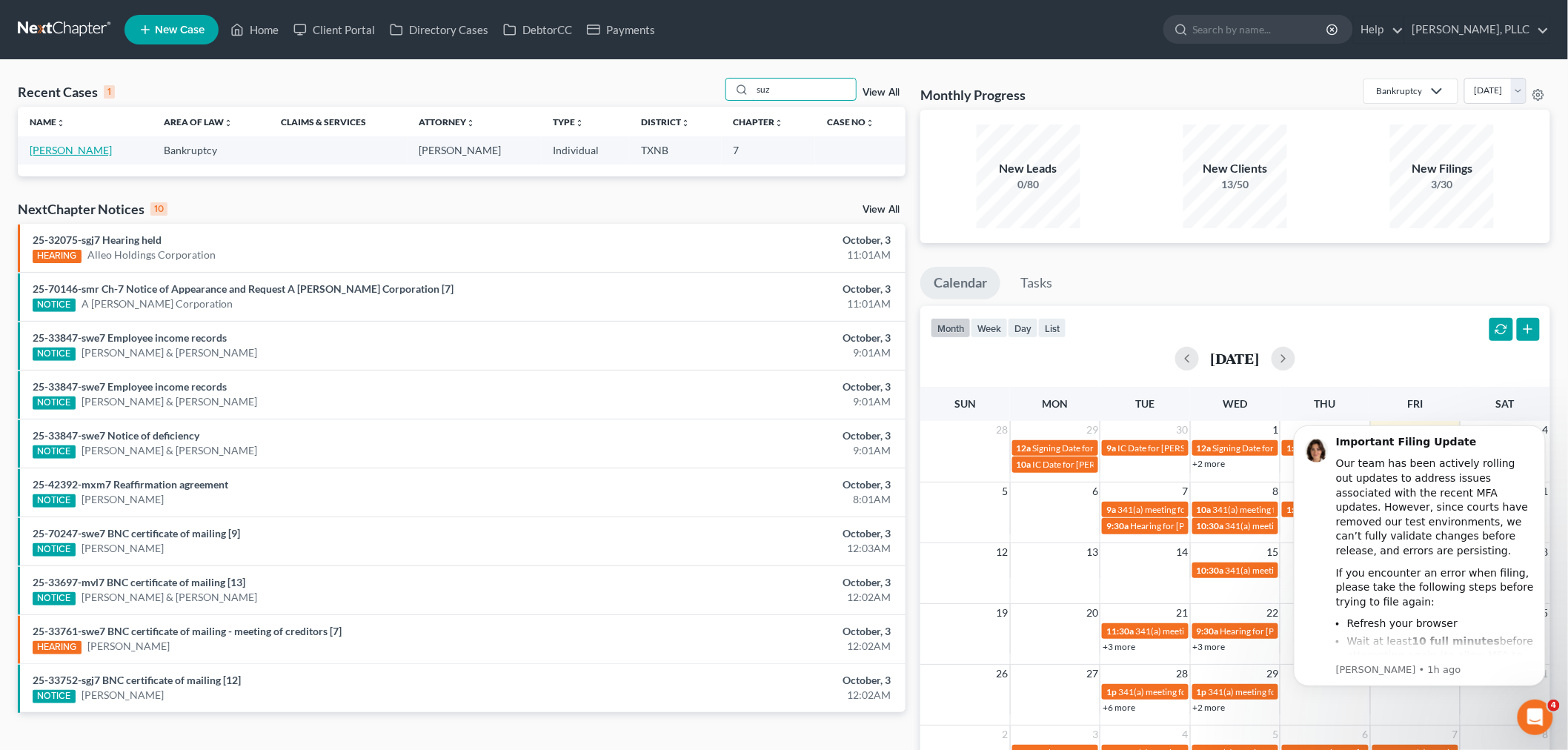
type input "suz"
click at [70, 152] on link "[PERSON_NAME]" at bounding box center [71, 150] width 82 height 13
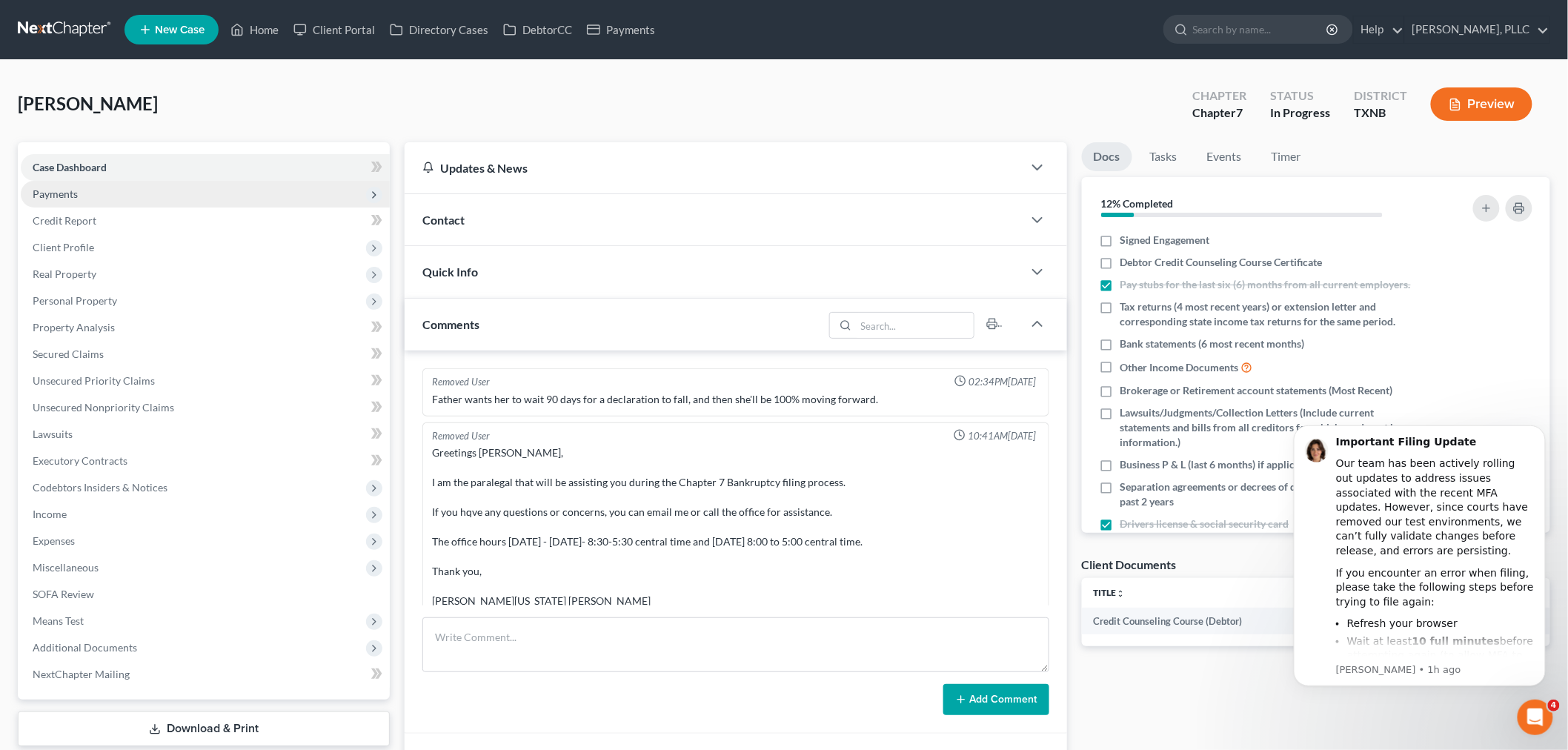
click at [79, 200] on span "Payments" at bounding box center [205, 194] width 369 height 27
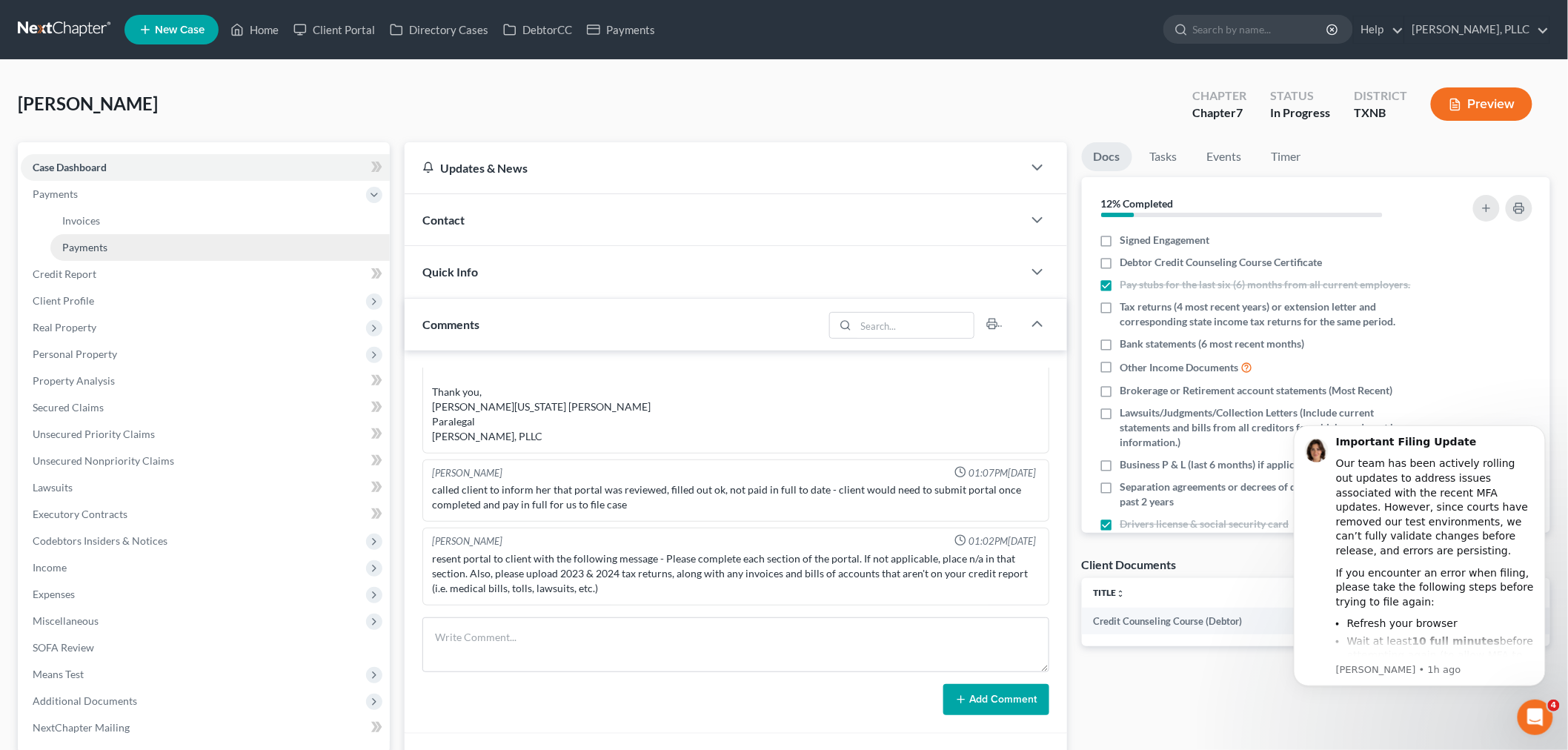
click at [89, 250] on span "Payments" at bounding box center [84, 247] width 45 height 13
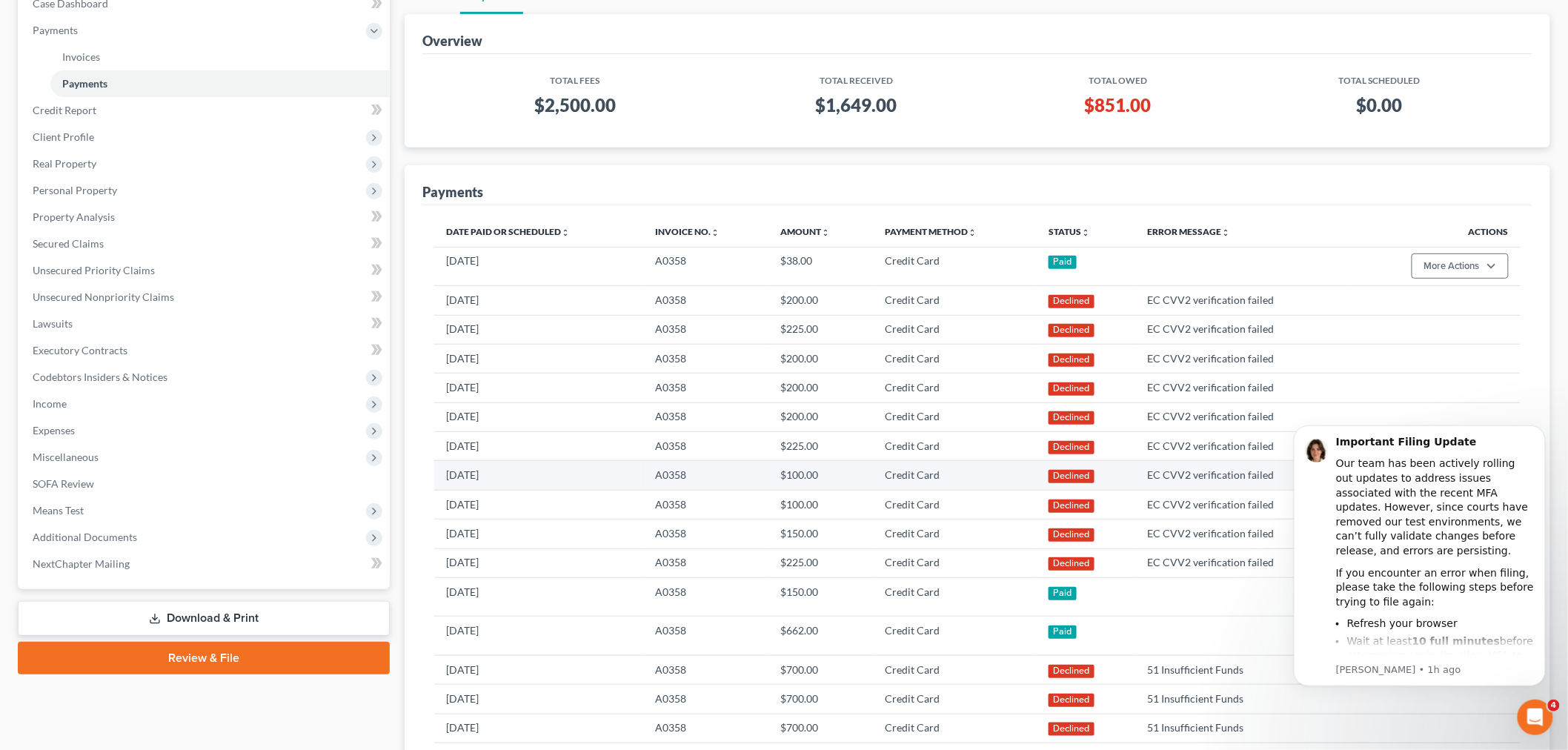
scroll to position [165, 0]
click at [1540, 428] on icon "Dismiss notification" at bounding box center [1541, 429] width 8 height 8
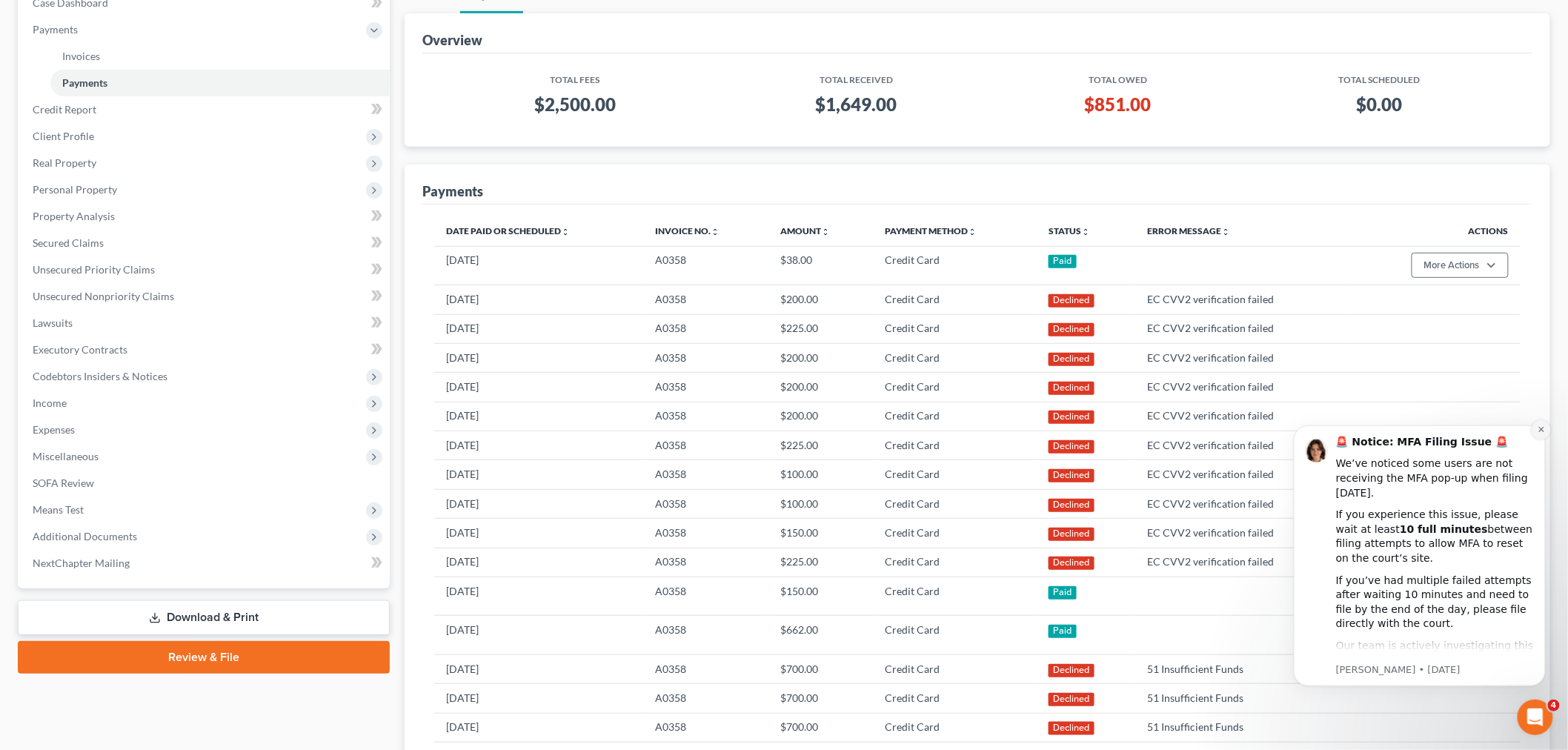
click at [1537, 427] on icon "Dismiss notification" at bounding box center [1541, 429] width 8 height 8
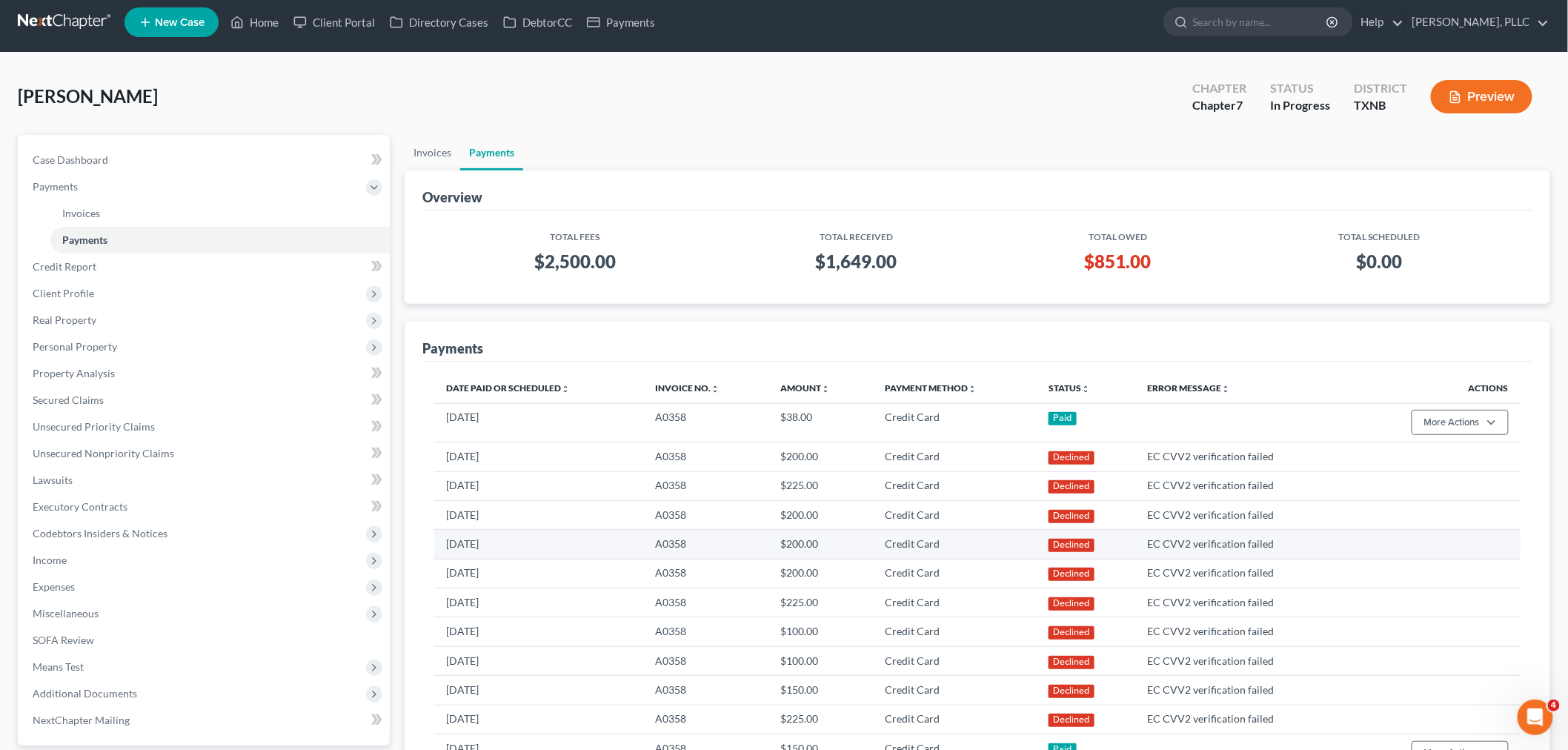
scroll to position [0, 0]
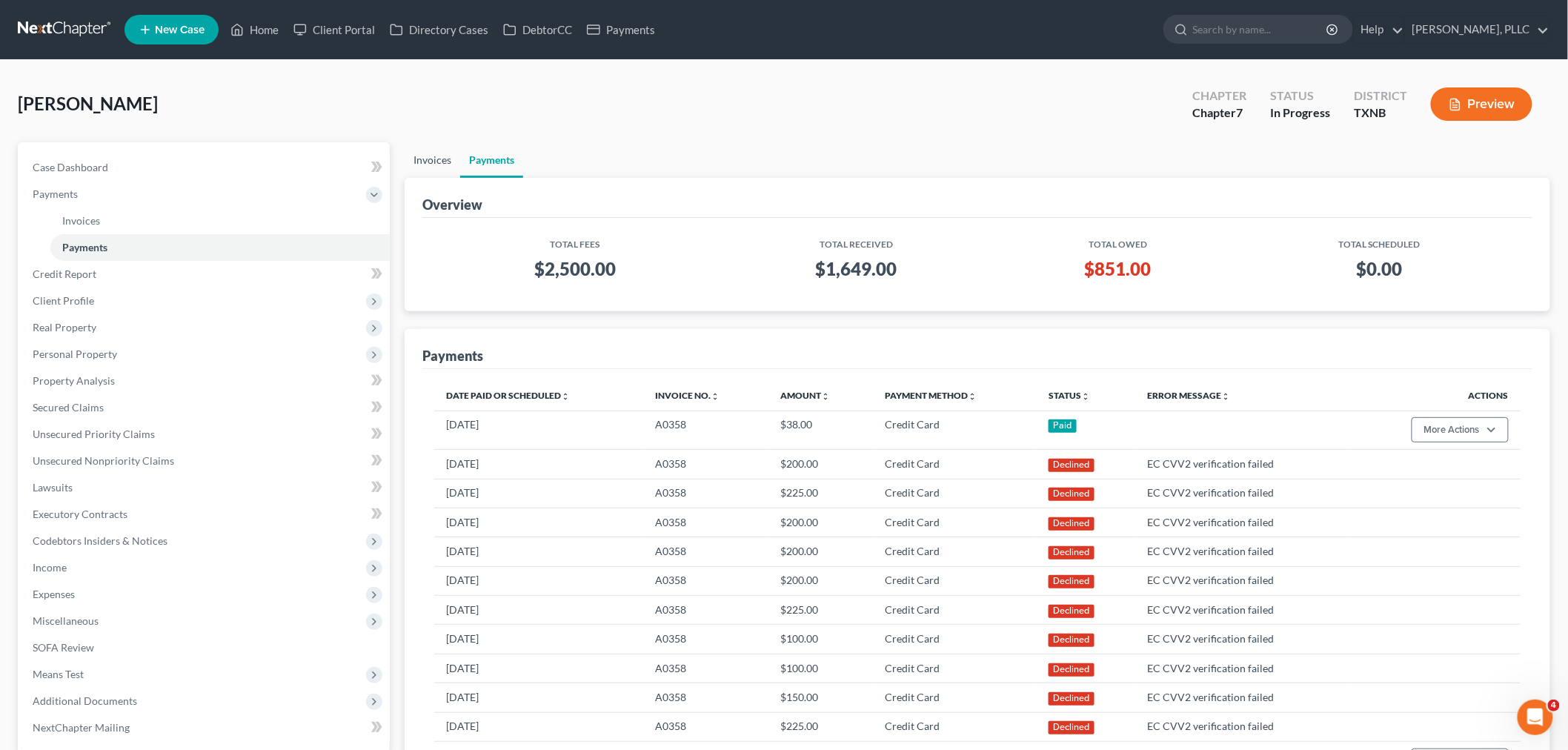
click at [434, 164] on link "Invoices" at bounding box center [432, 160] width 56 height 35
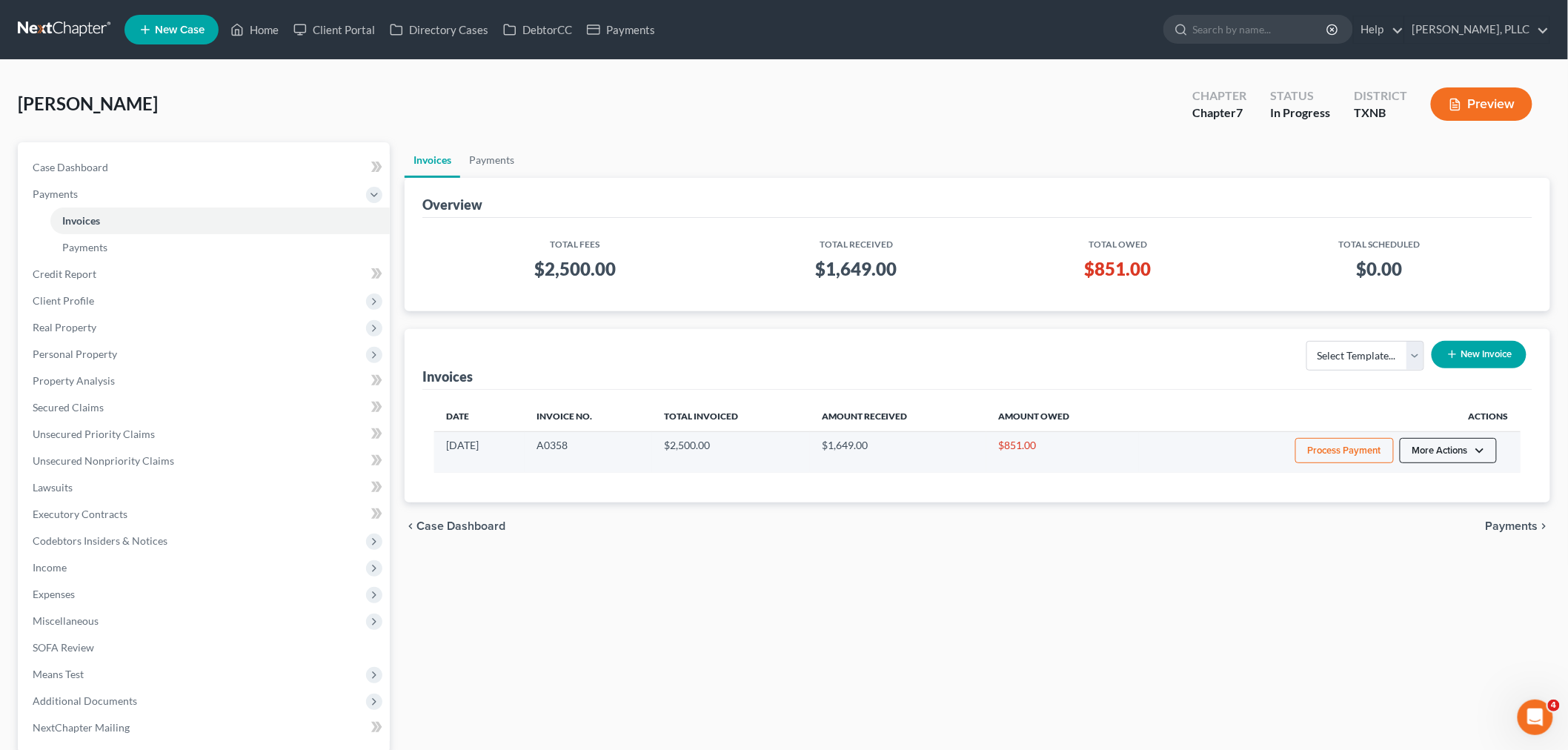
click at [1482, 455] on button "More Actions" at bounding box center [1448, 450] width 97 height 25
click at [1460, 480] on link "View/Edit" at bounding box center [1470, 482] width 174 height 25
select select "1"
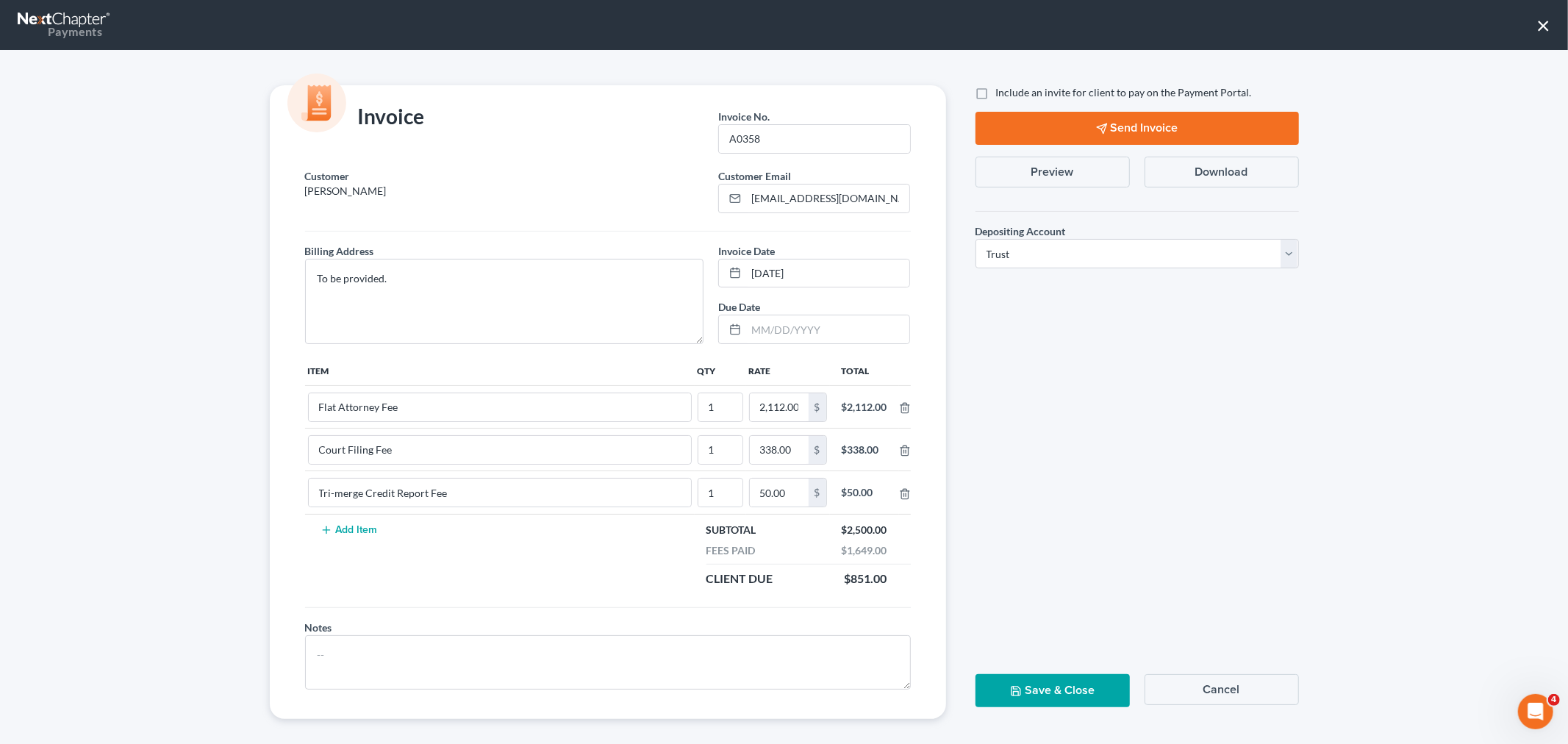
click at [996, 97] on label "Include an invite for client to pay on the Payment Portal." at bounding box center [1124, 93] width 256 height 14
click at [1002, 95] on input "Include an invite for client to pay on the Payment Portal." at bounding box center [1007, 90] width 10 height 10
checkbox input "true"
click at [1062, 137] on button "Send Invoice" at bounding box center [1136, 128] width 323 height 33
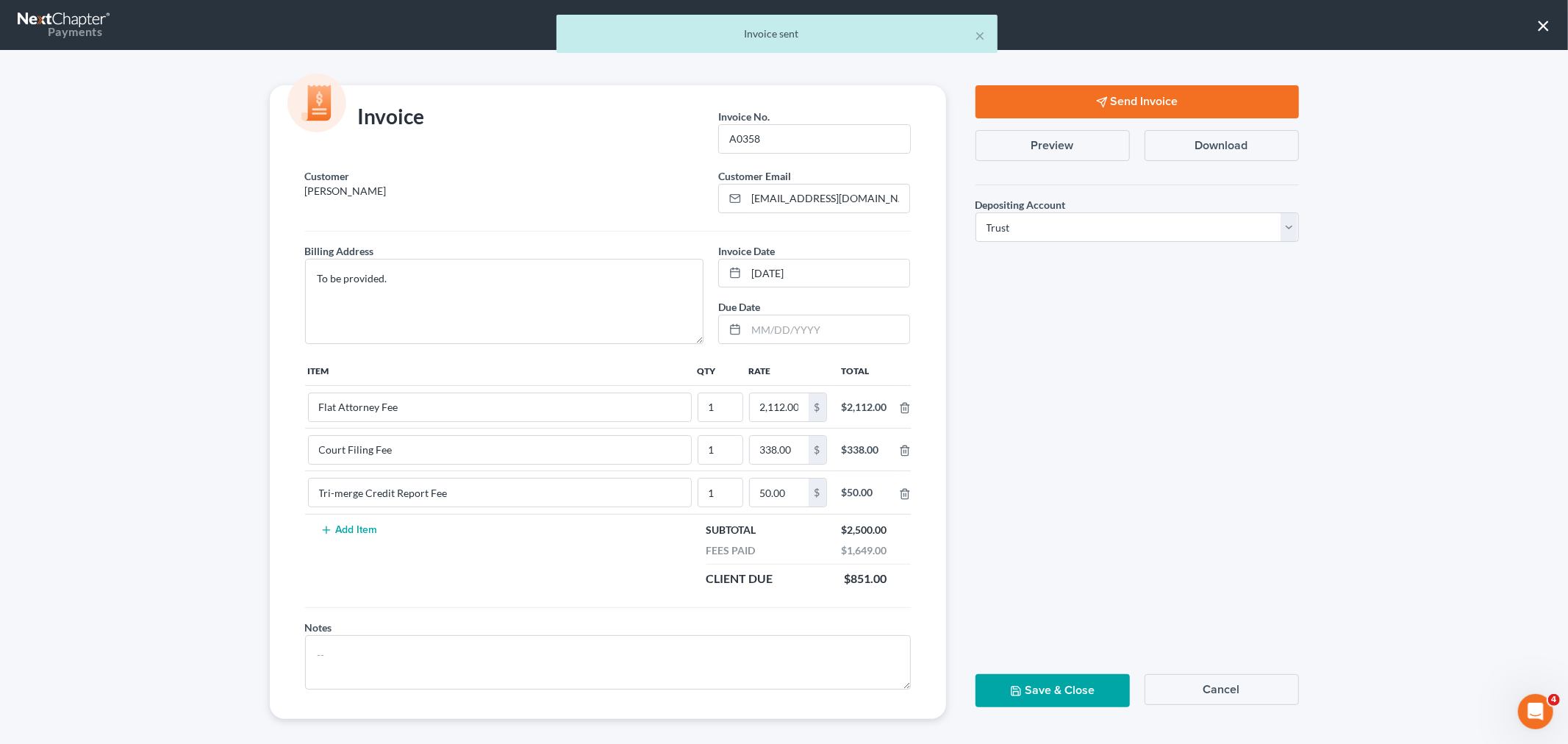
click at [255, 395] on div "Invoice Invoice No. * A0358 Customer [PERSON_NAME] Email * [EMAIL_ADDRESS][DOMA…" at bounding box center [608, 402] width 705 height 634
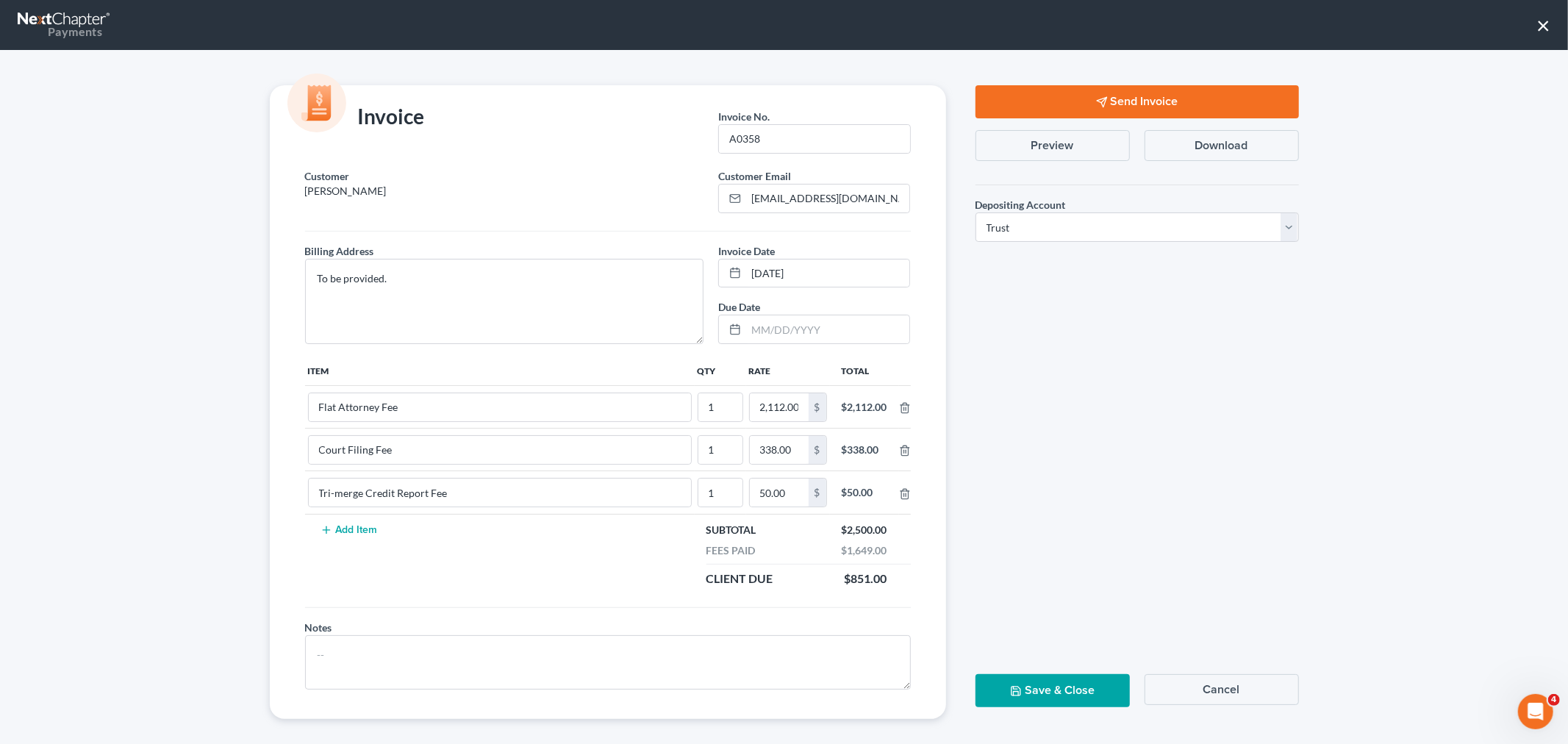
click at [1541, 32] on button "×" at bounding box center [1543, 25] width 14 height 23
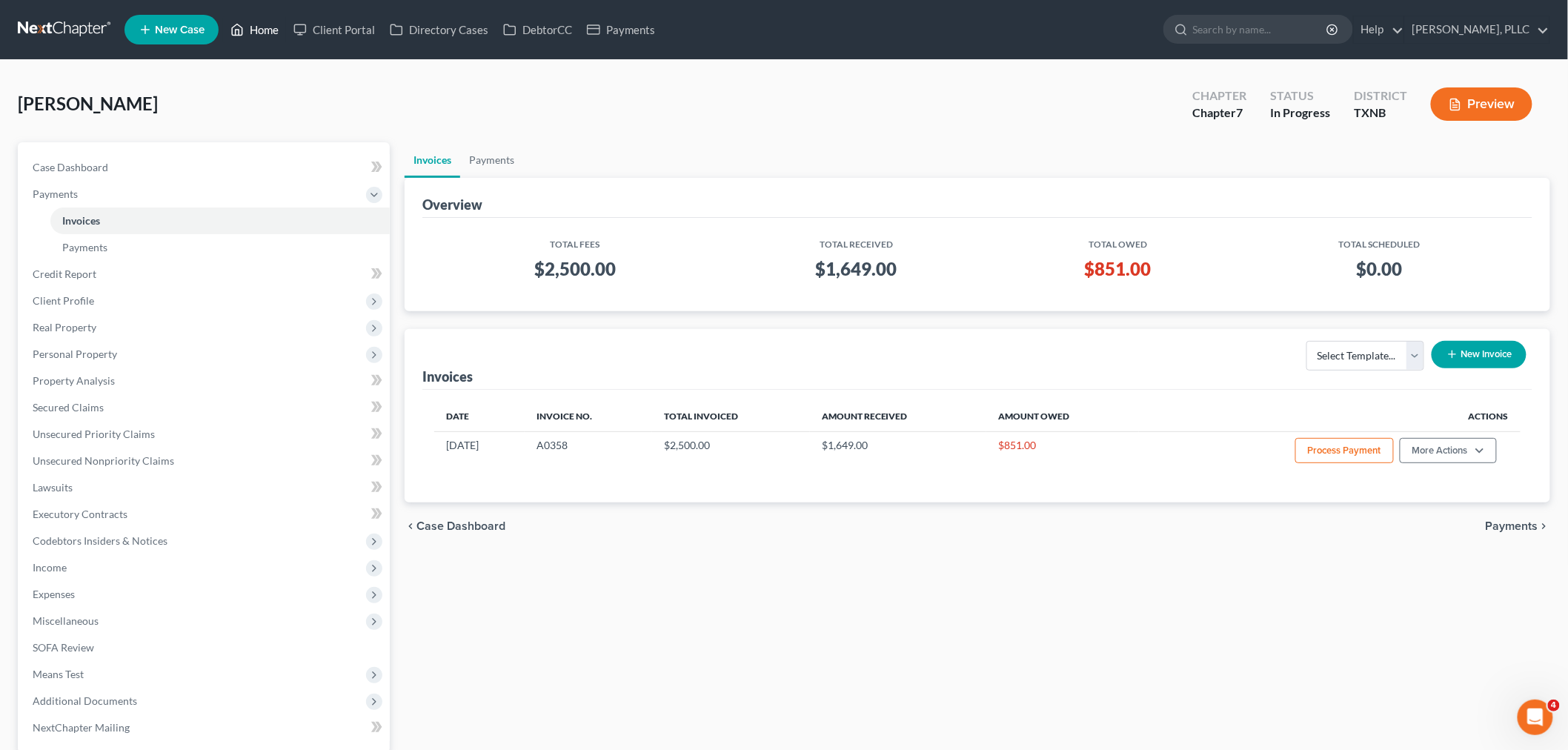
click at [263, 32] on link "Home" at bounding box center [254, 29] width 63 height 27
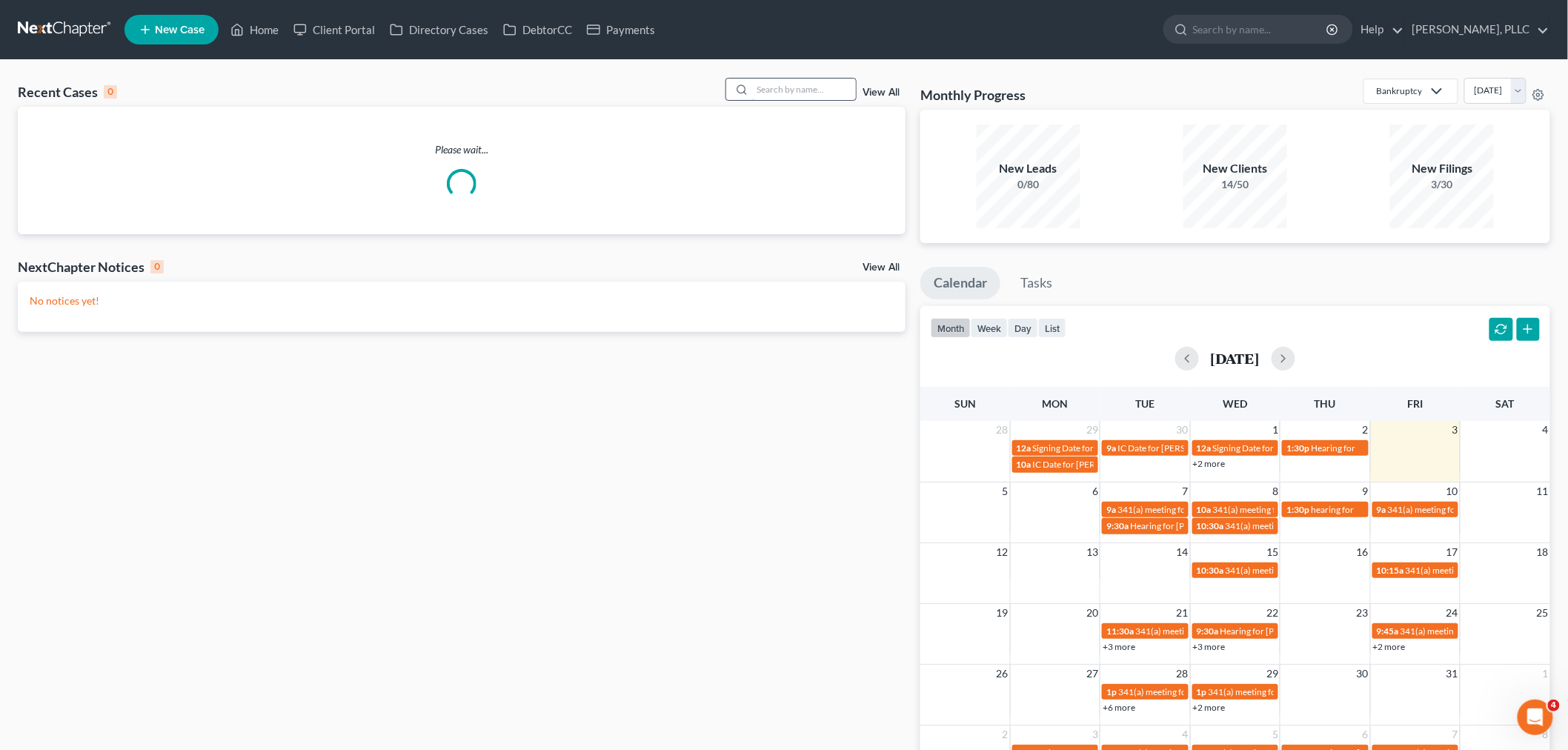
click at [813, 91] on input "search" at bounding box center [804, 89] width 104 height 22
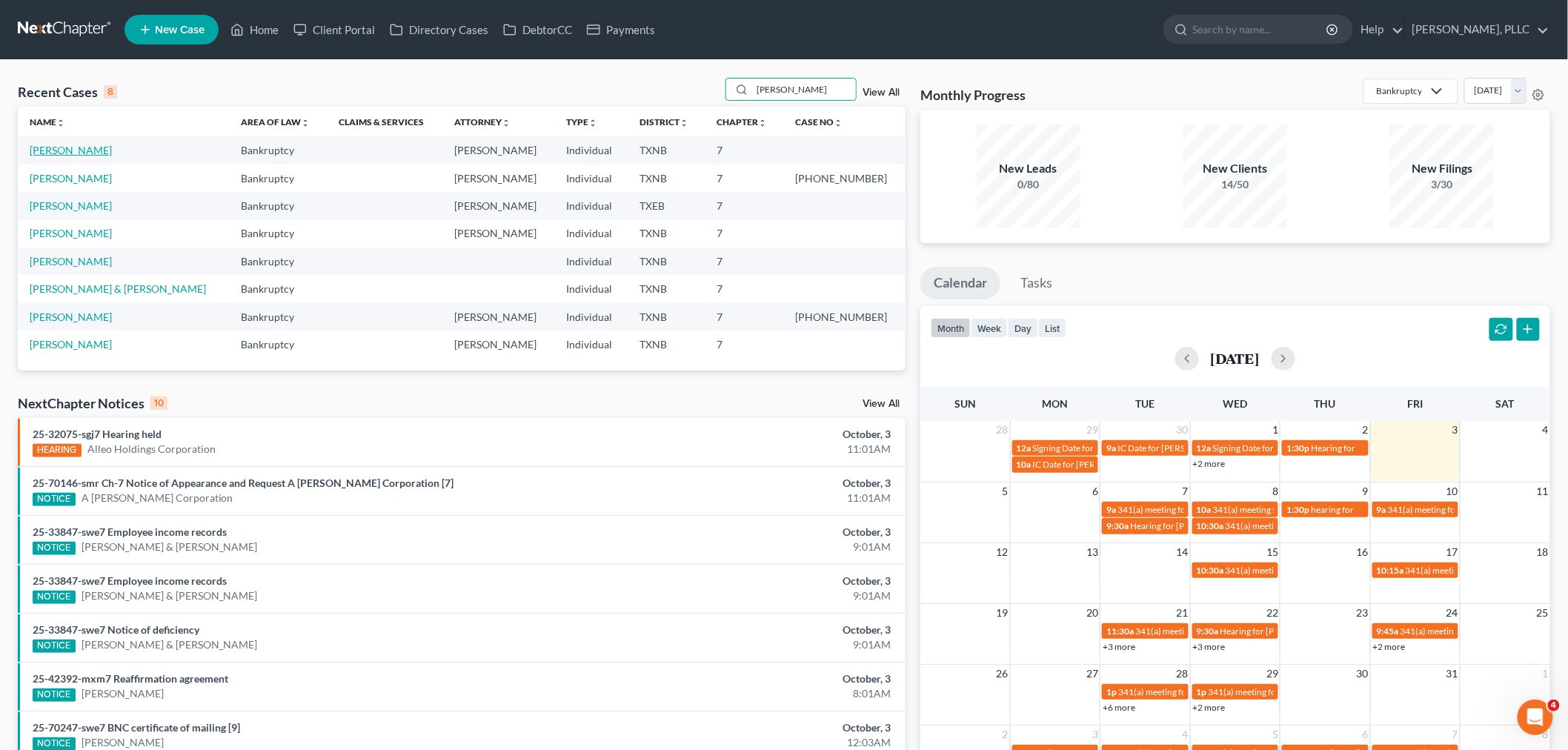
type input "[PERSON_NAME]"
click at [46, 146] on link "[PERSON_NAME]" at bounding box center [71, 150] width 82 height 13
select select "4"
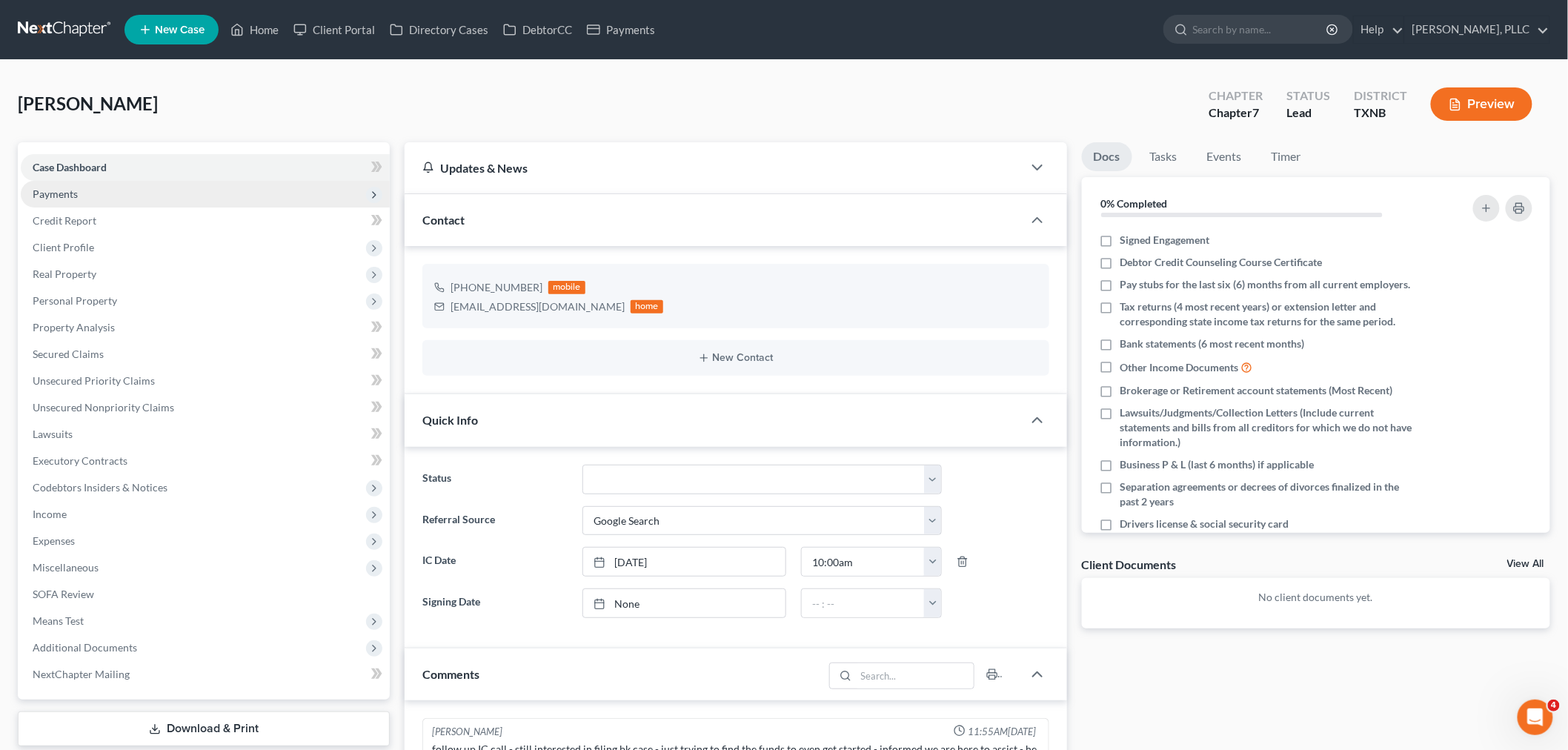
click at [70, 193] on span "Payments" at bounding box center [56, 194] width 45 height 13
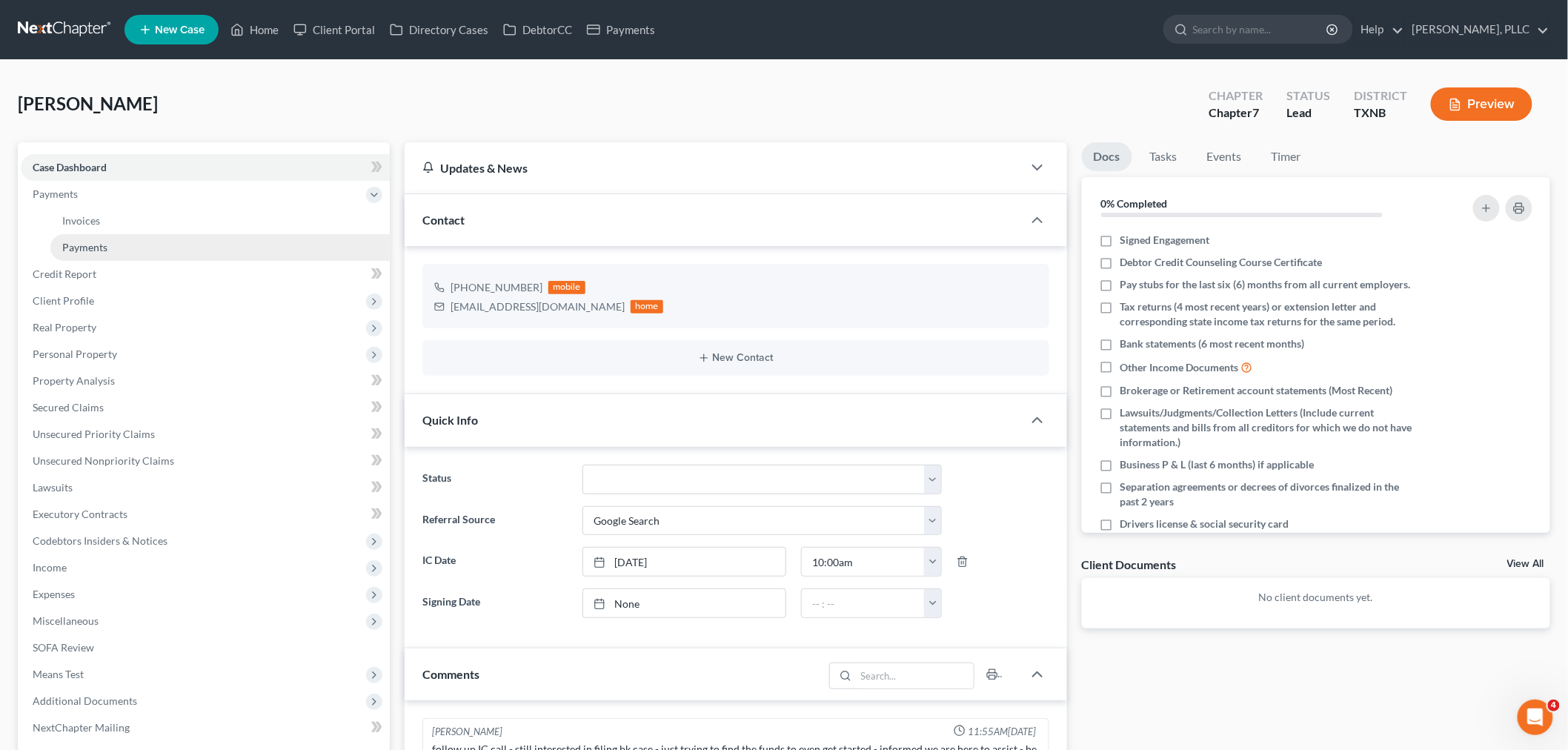
click at [90, 242] on span "Payments" at bounding box center [84, 247] width 45 height 13
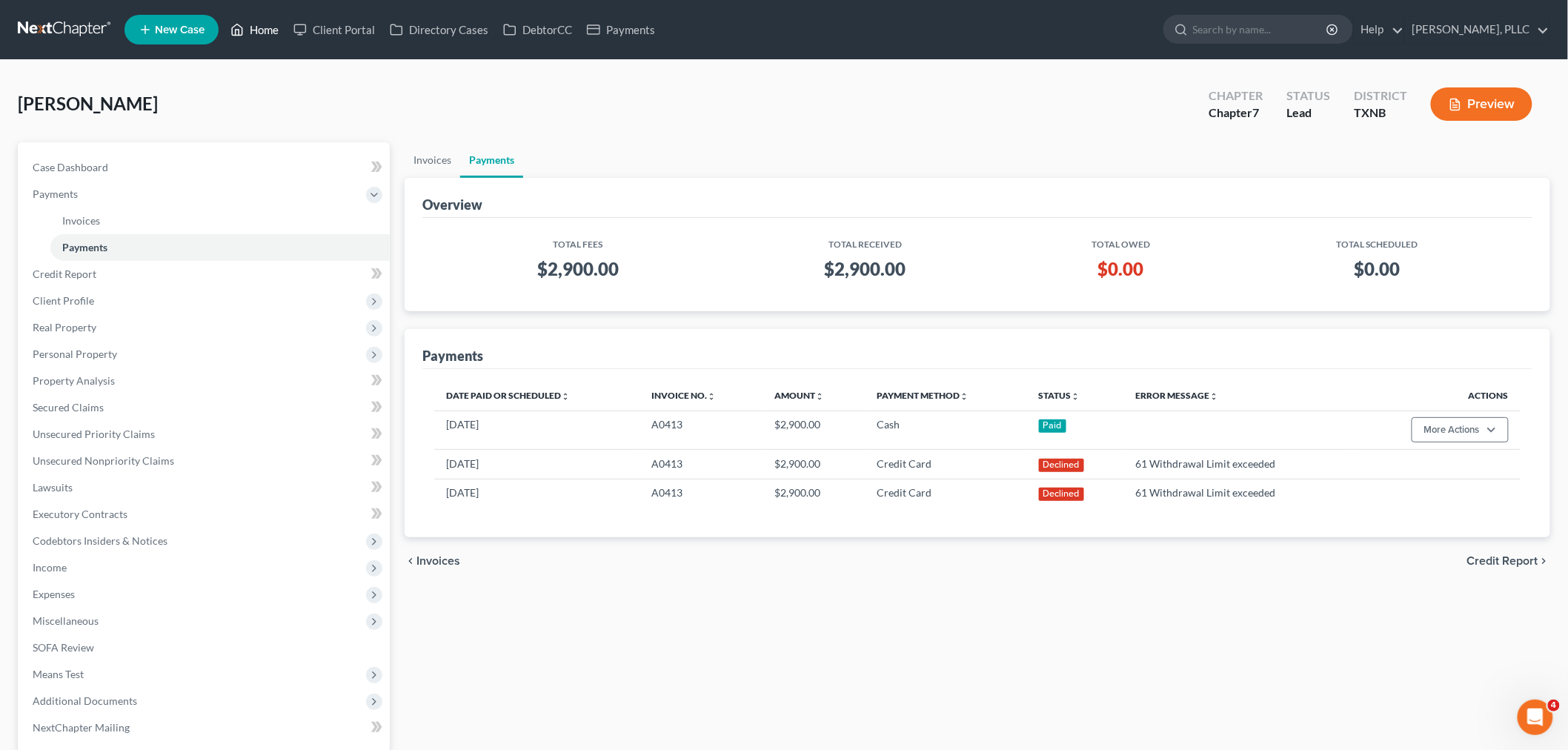
click at [264, 32] on link "Home" at bounding box center [254, 29] width 63 height 27
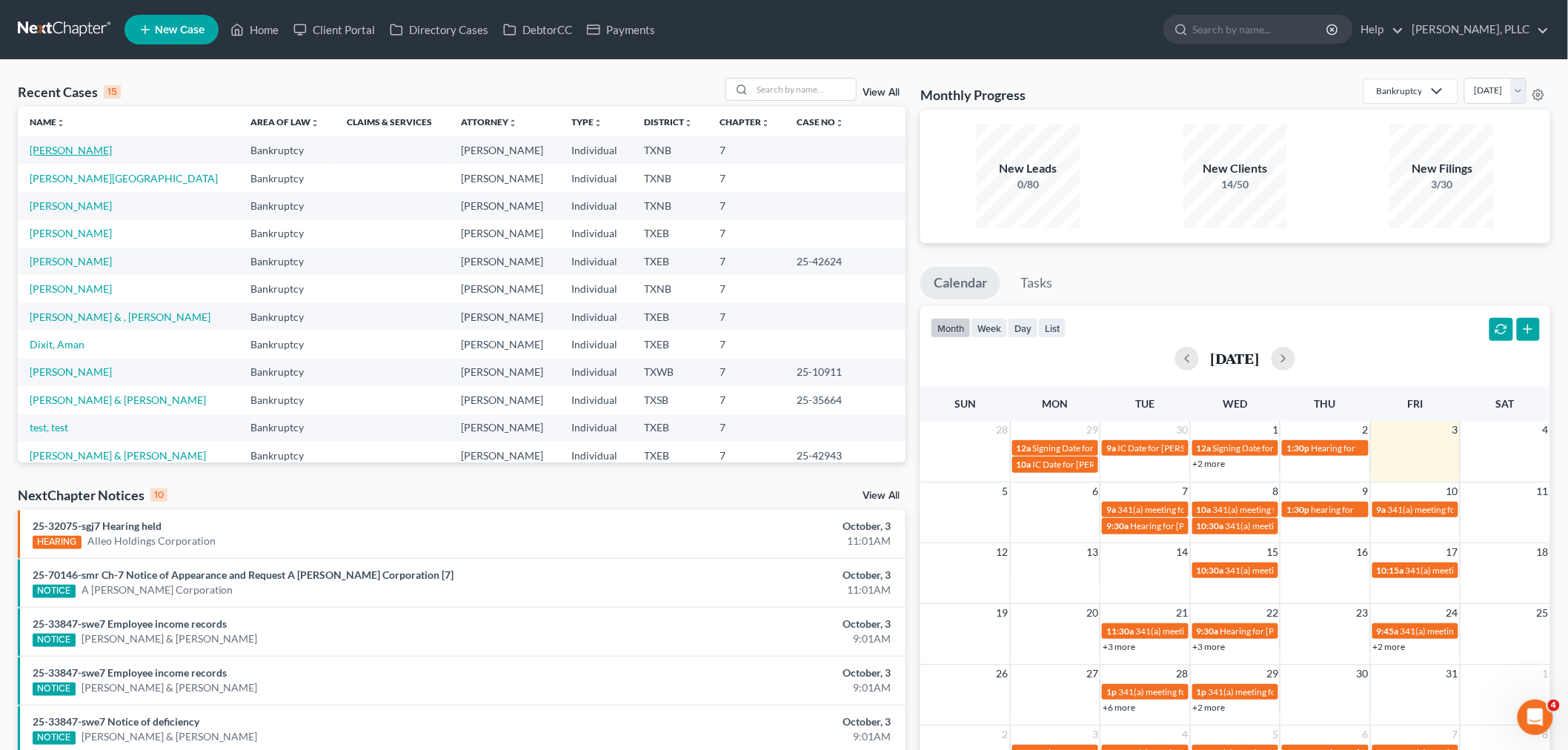
click at [72, 146] on link "[PERSON_NAME]" at bounding box center [71, 150] width 82 height 13
select select "4"
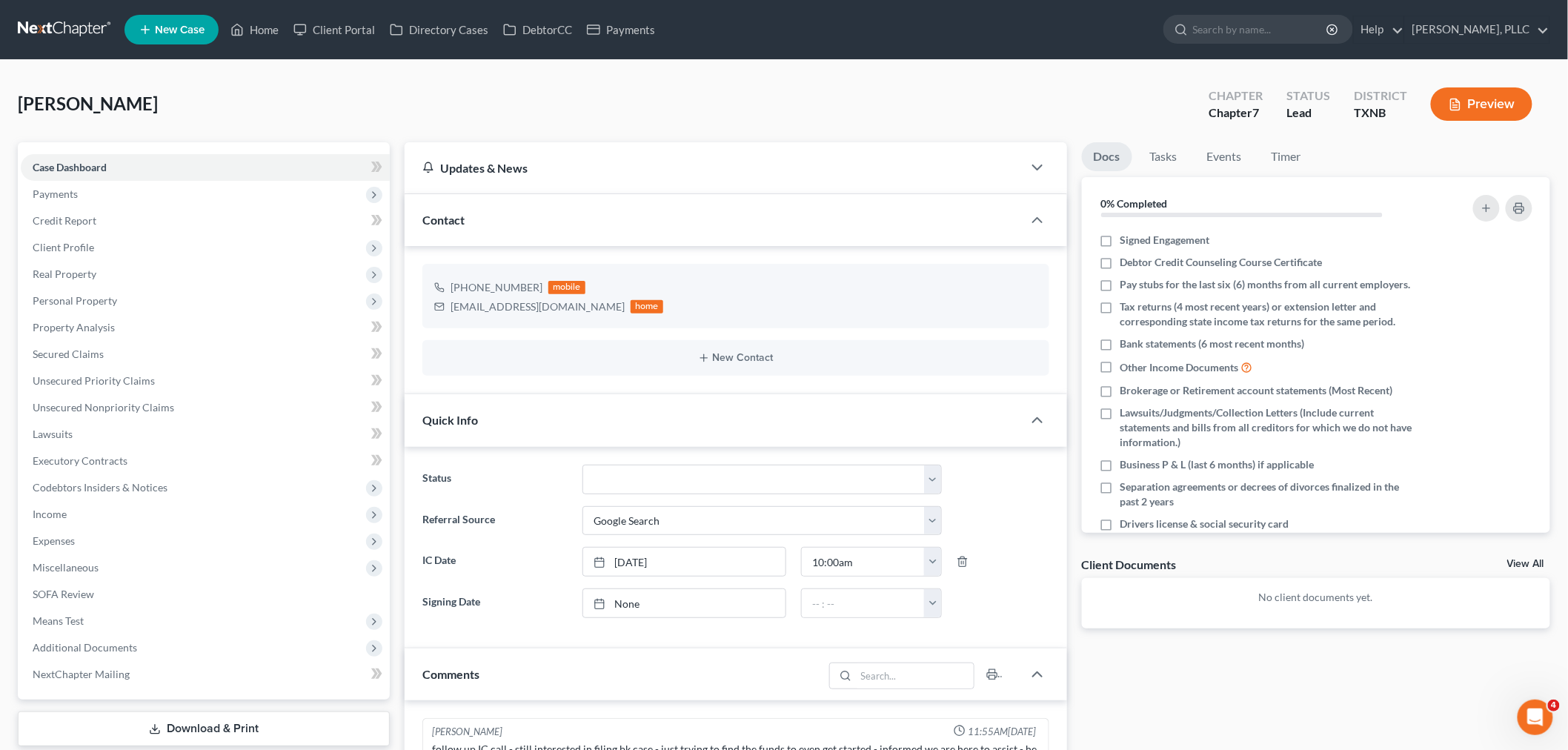
click at [952, 111] on div "[PERSON_NAME] Upgraded Chapter Chapter 7 Status [GEOGRAPHIC_DATA] [GEOGRAPHIC_D…" at bounding box center [784, 110] width 1533 height 64
